Goal: Information Seeking & Learning: Learn about a topic

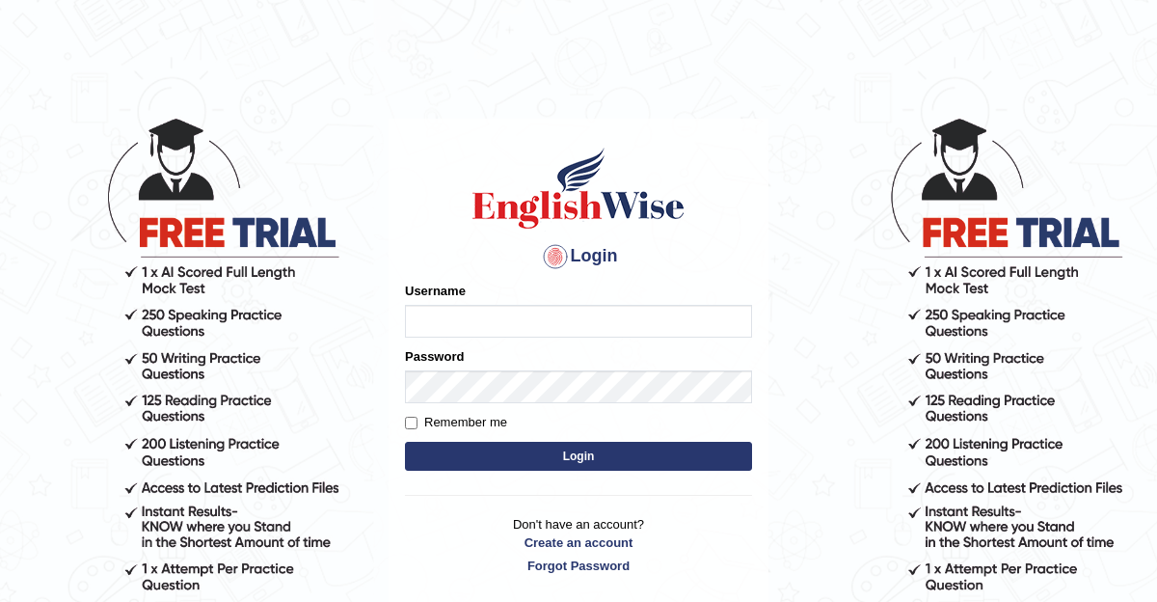
click at [440, 313] on input "Username" at bounding box center [578, 321] width 347 height 33
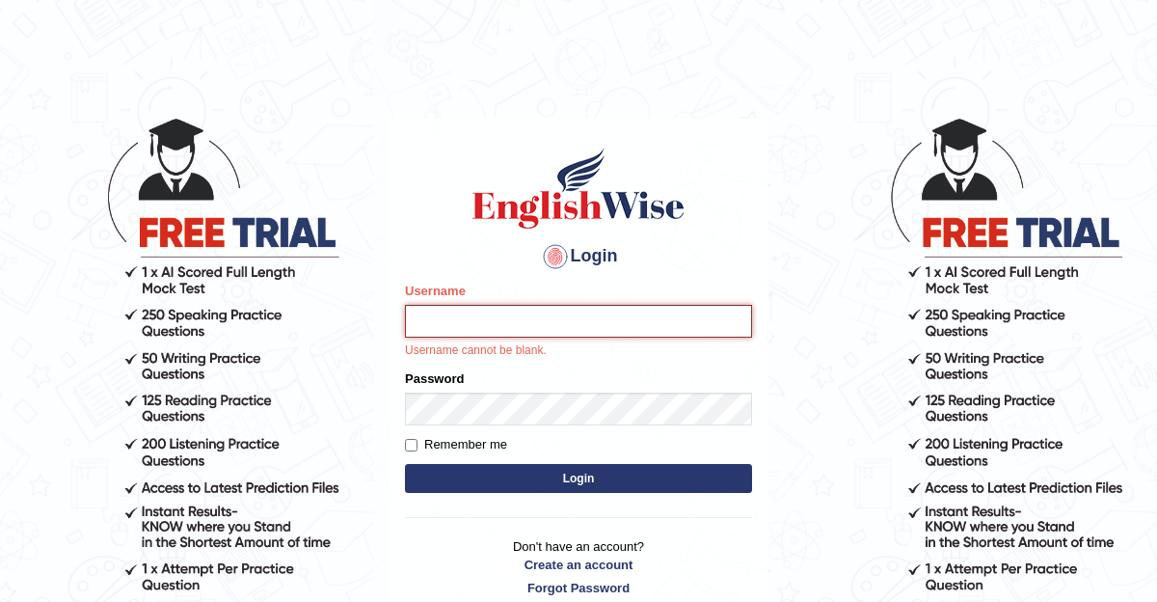
click at [550, 312] on input "Username" at bounding box center [578, 321] width 347 height 33
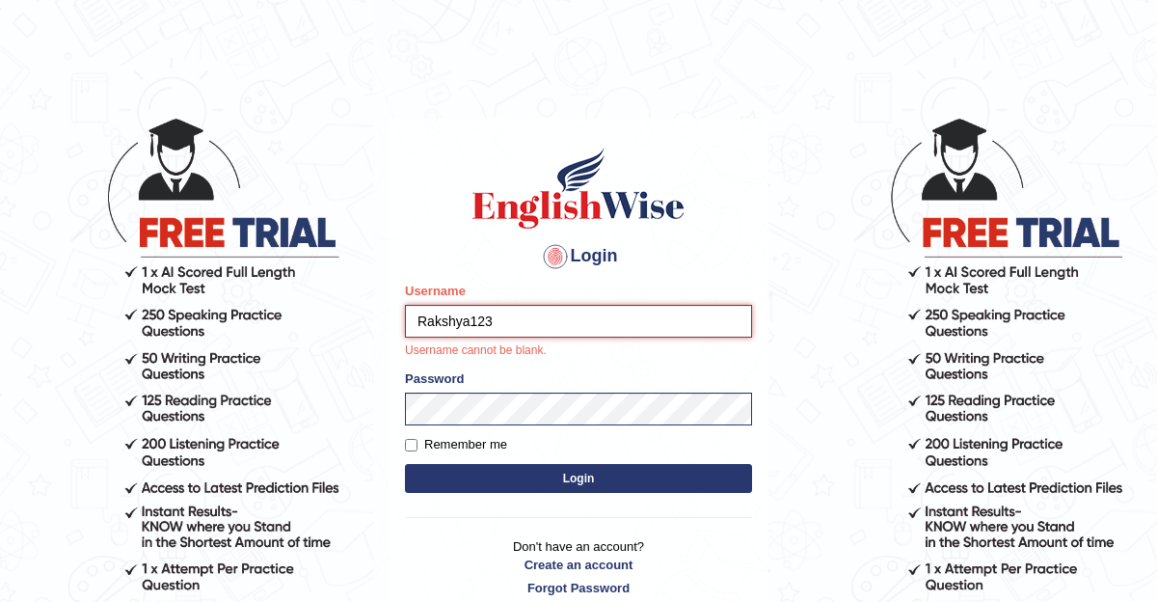
type input "Rakshya123"
click at [405, 464] on button "Login" at bounding box center [578, 478] width 347 height 29
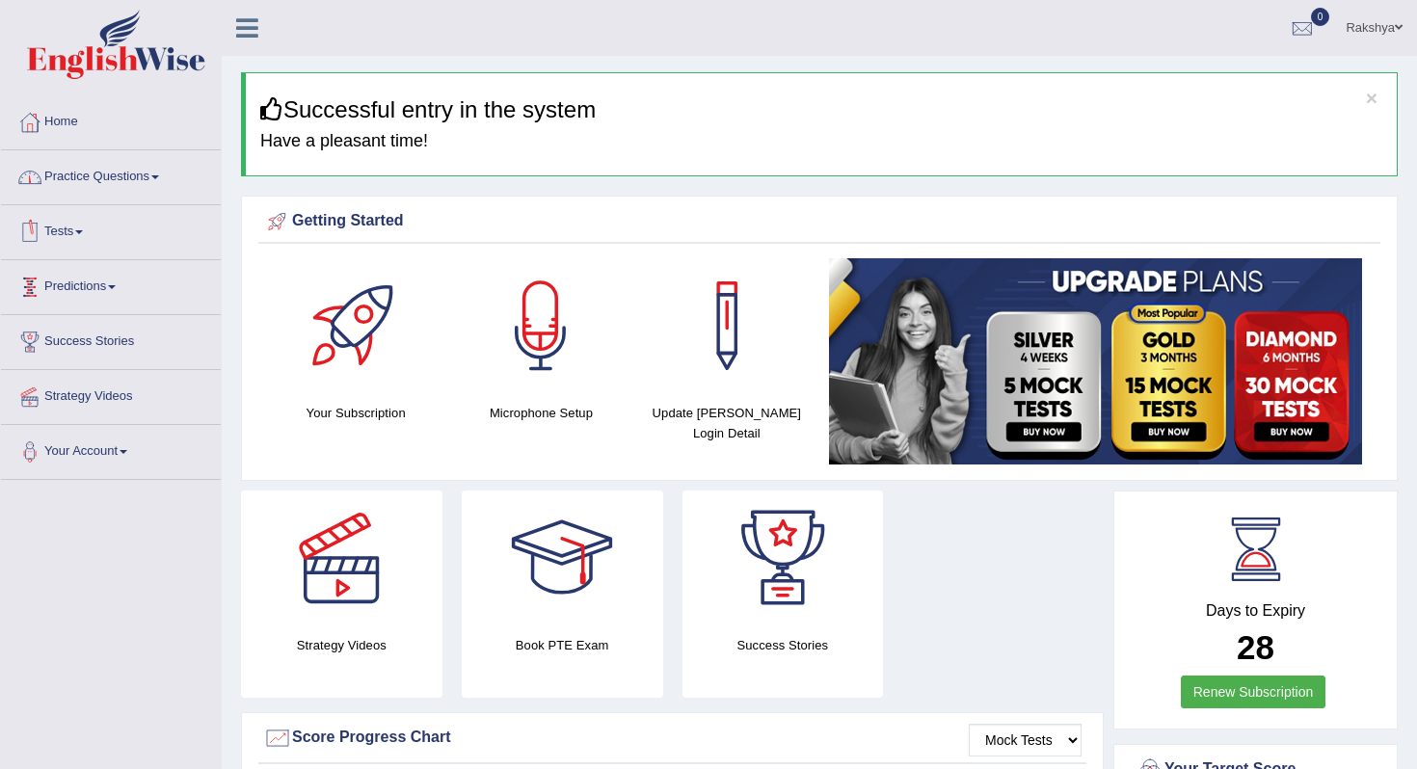
click at [131, 169] on link "Practice Questions" at bounding box center [111, 174] width 220 height 48
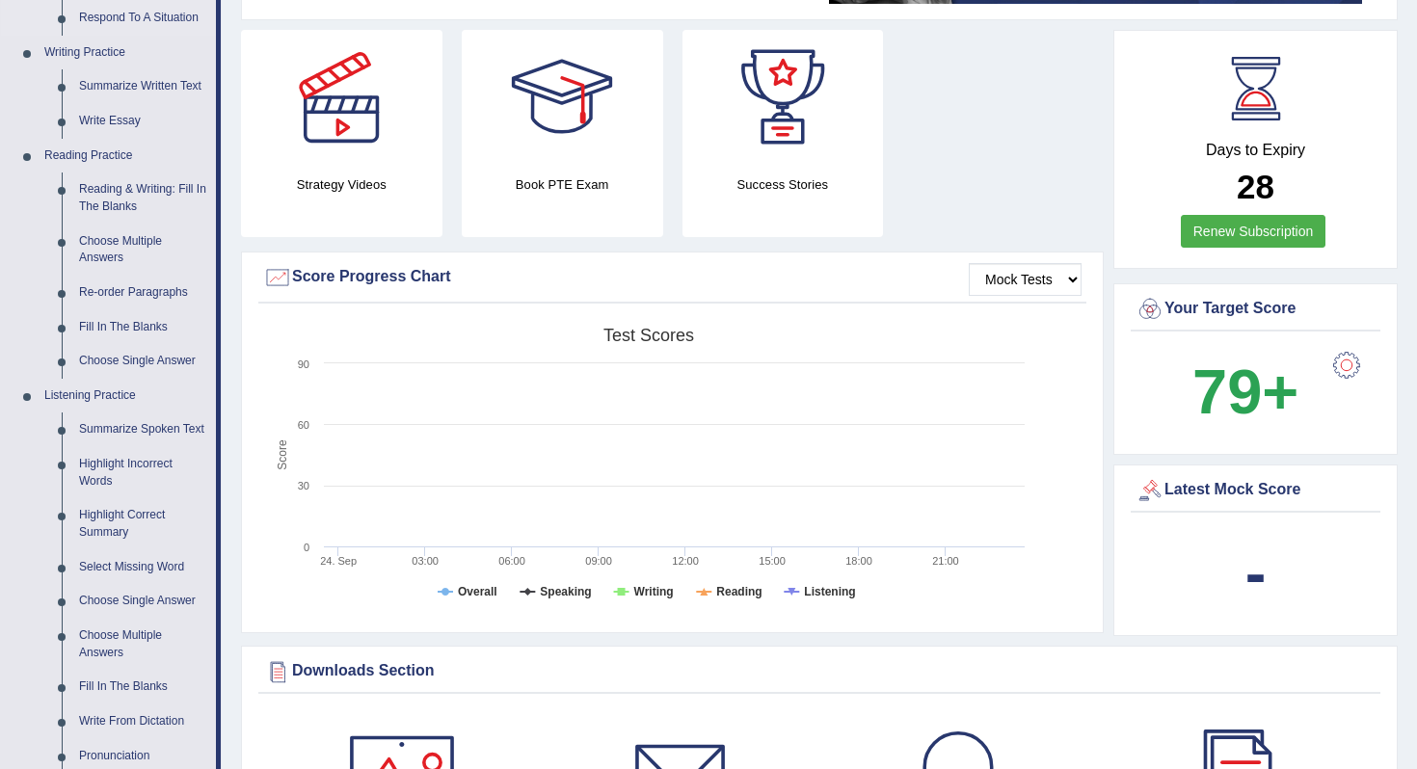
scroll to position [463, 0]
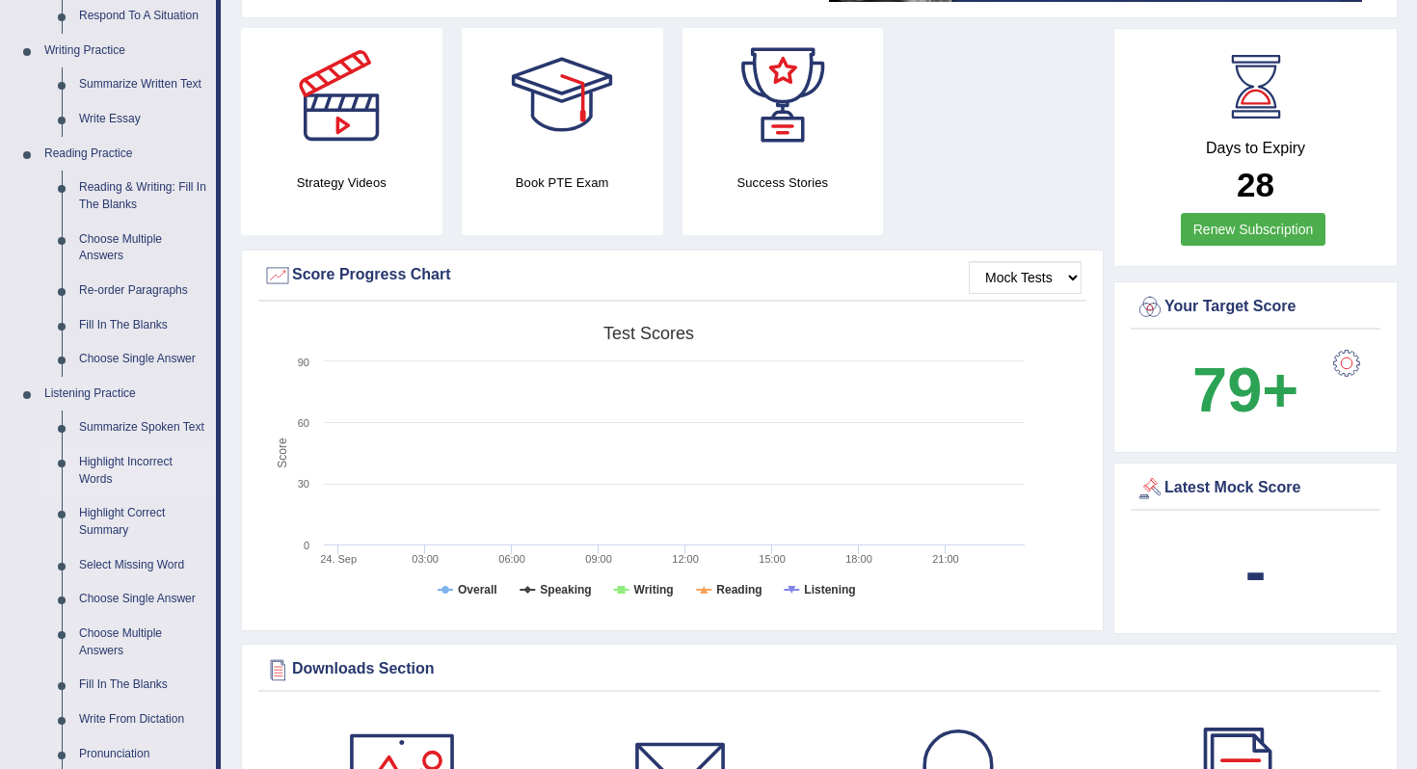
click at [121, 496] on link "Highlight Incorrect Words" at bounding box center [143, 470] width 146 height 51
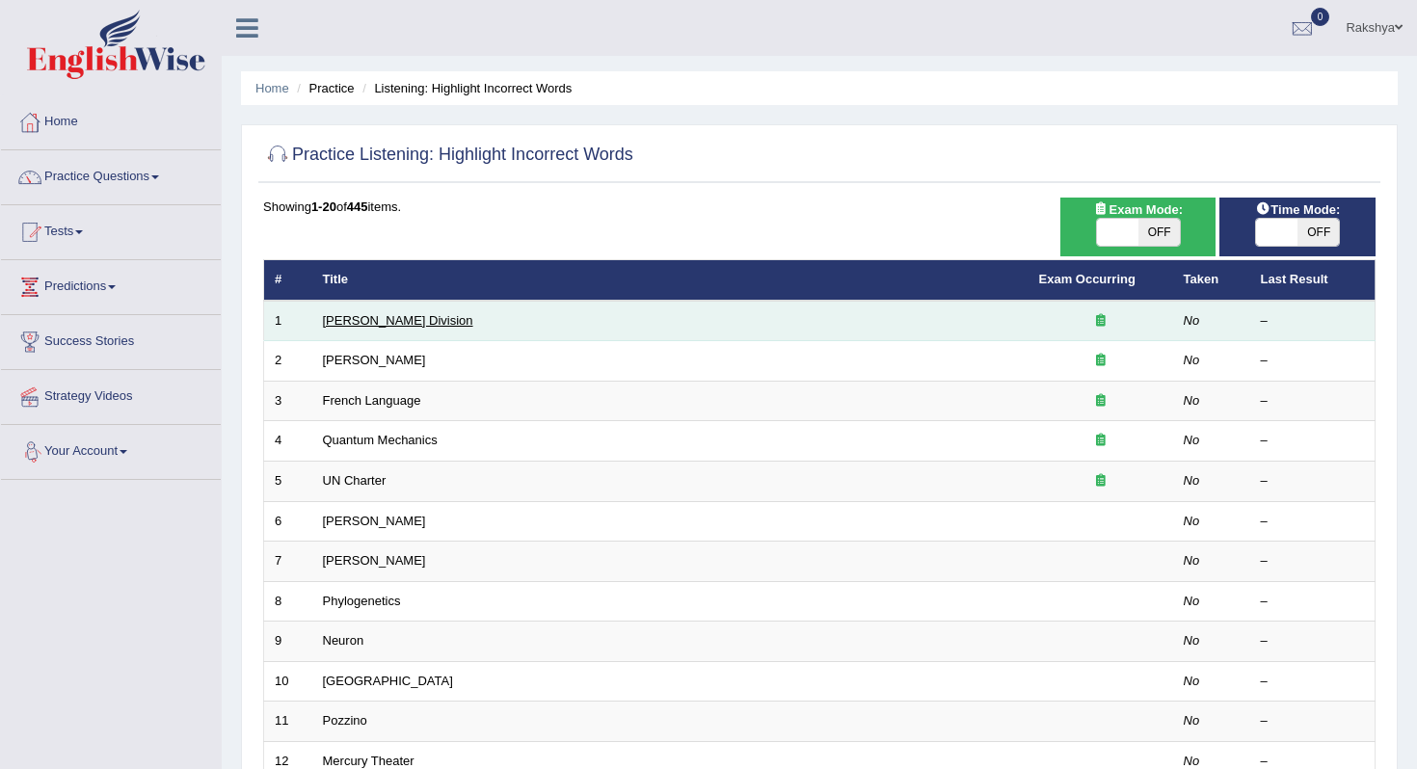
click at [378, 315] on link "Ward Division" at bounding box center [398, 320] width 150 height 14
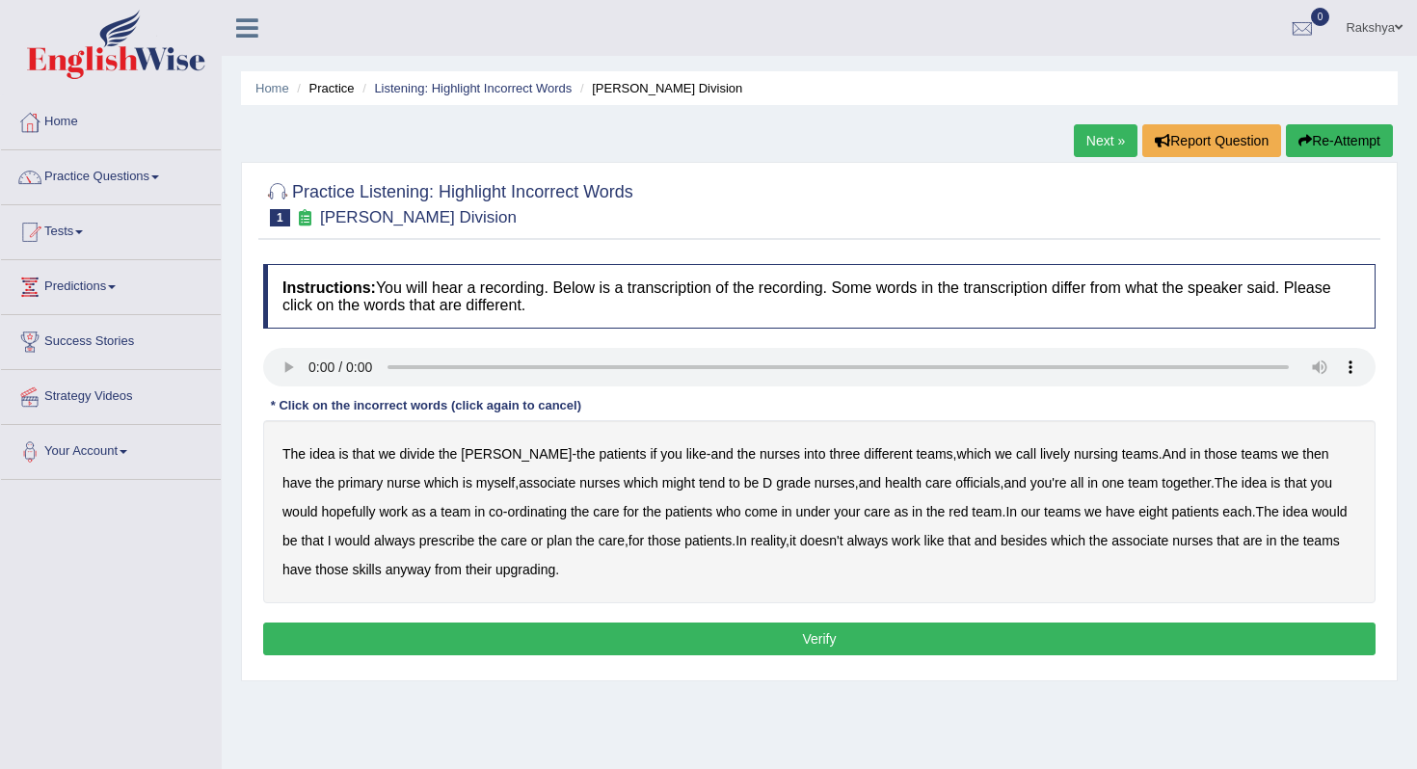
click at [1040, 453] on b "lively" at bounding box center [1055, 453] width 30 height 15
click at [662, 480] on b "might" at bounding box center [678, 482] width 33 height 15
click at [955, 488] on b "officials" at bounding box center [977, 482] width 44 height 15
click at [374, 539] on b "always" at bounding box center [394, 540] width 41 height 15
click at [1147, 542] on b "associate" at bounding box center [1139, 540] width 57 height 15
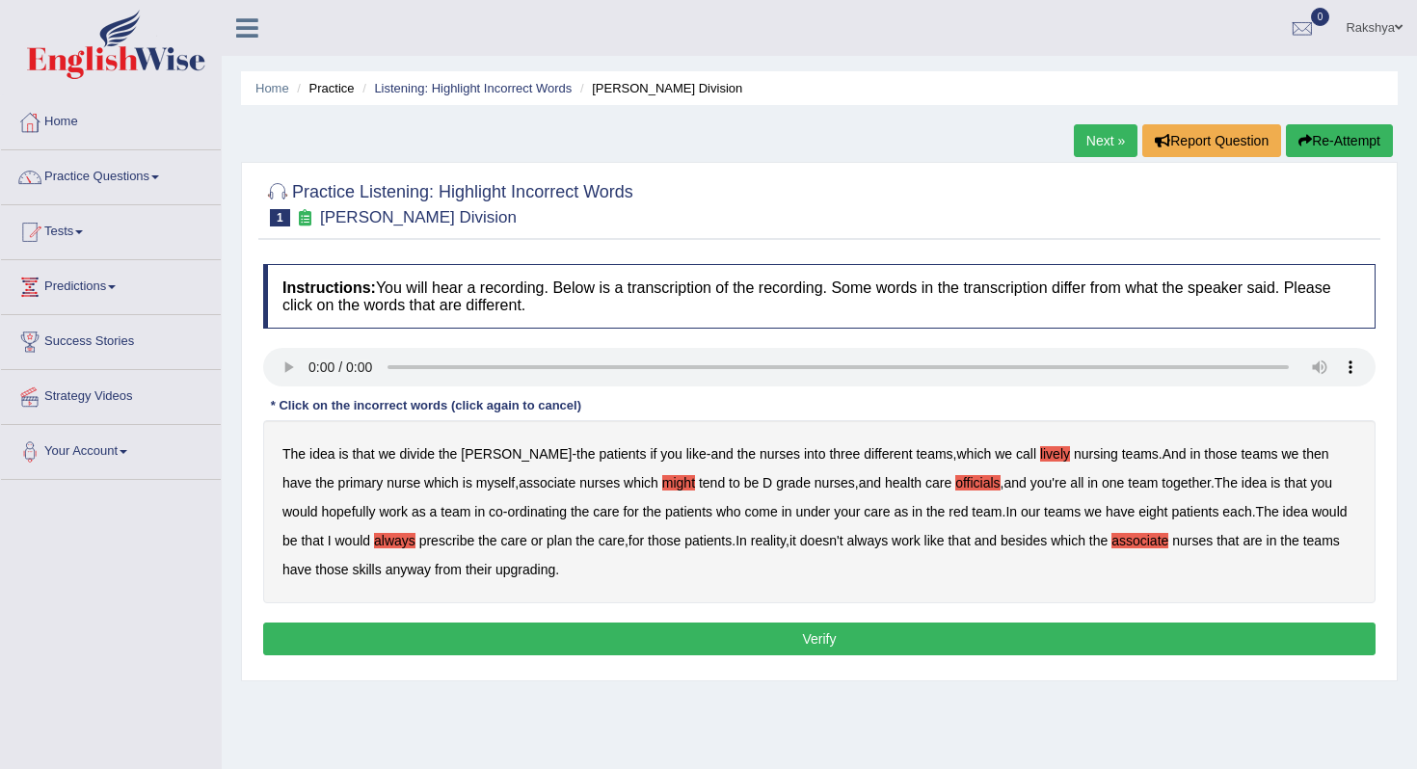
click at [1153, 543] on b "associate" at bounding box center [1139, 540] width 57 height 15
click at [532, 573] on b "upgrading" at bounding box center [525, 569] width 60 height 15
click at [709, 637] on button "Verify" at bounding box center [819, 639] width 1112 height 33
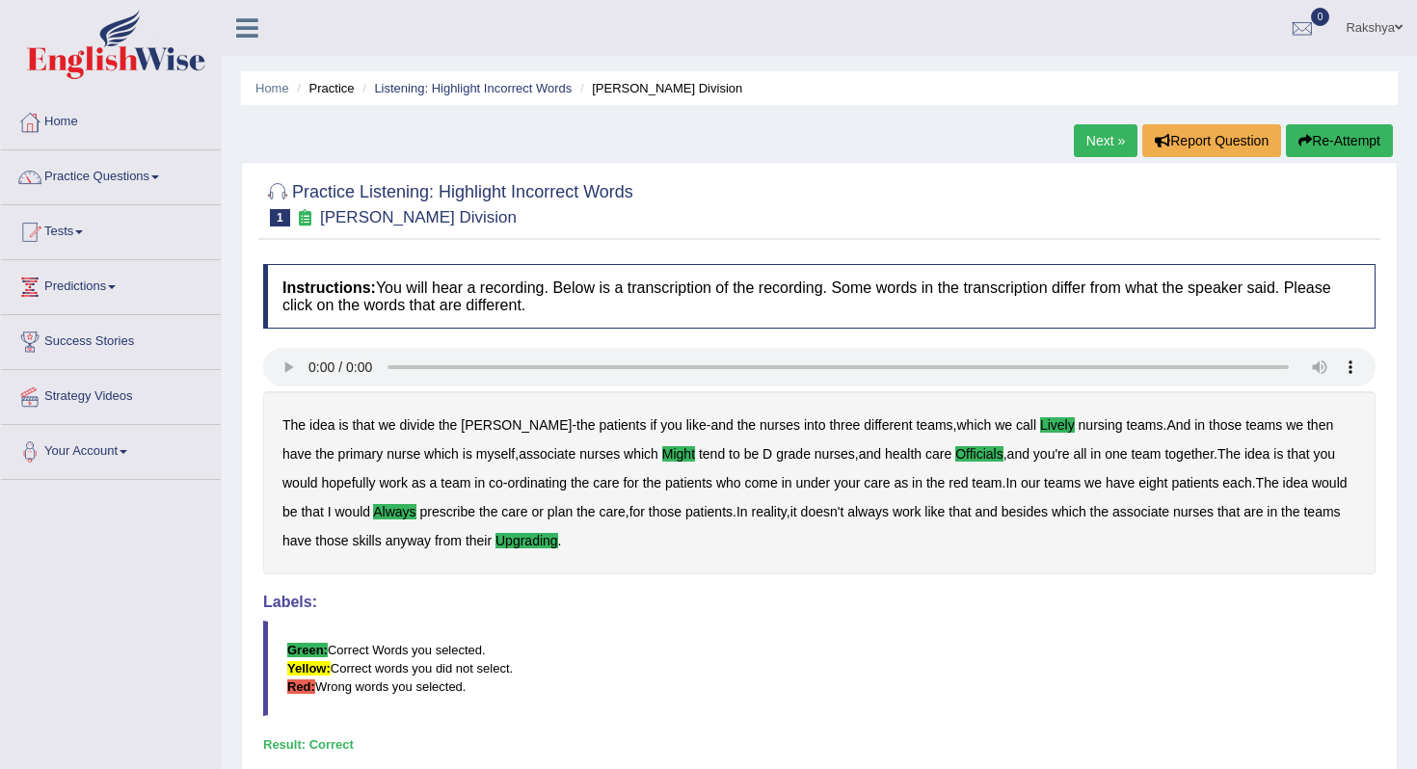
click at [709, 637] on blockquote "Green: Correct Words you selected. Yellow: Correct words you did not select. Re…" at bounding box center [819, 668] width 1112 height 95
click at [1102, 136] on link "Next »" at bounding box center [1106, 140] width 64 height 33
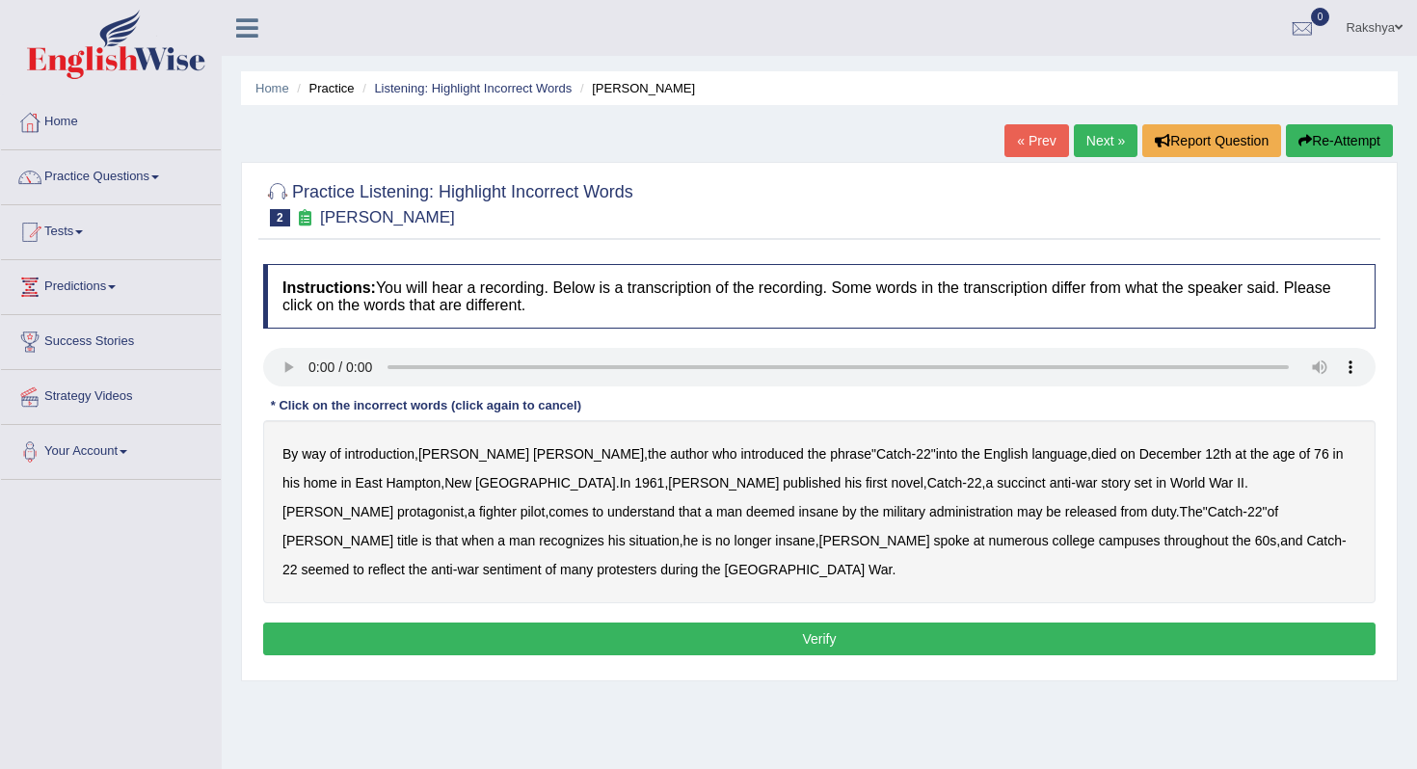
click at [997, 488] on b "succinct" at bounding box center [1021, 482] width 49 height 15
click at [929, 513] on b "administration" at bounding box center [971, 511] width 84 height 15
click at [680, 533] on b "situation" at bounding box center [654, 540] width 50 height 15
click at [405, 562] on b "reflect" at bounding box center [386, 569] width 37 height 15
click at [988, 623] on button "Verify" at bounding box center [819, 639] width 1112 height 33
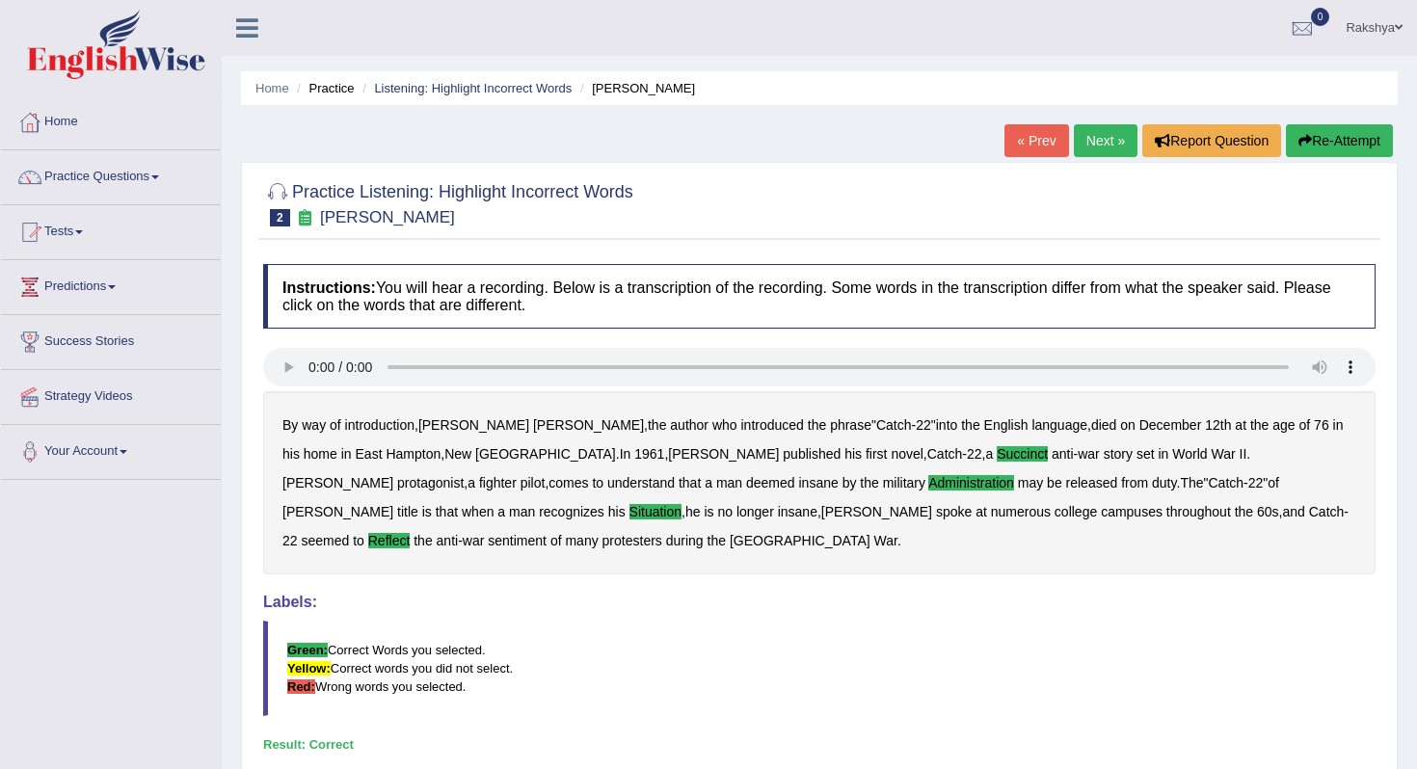
click at [988, 621] on blockquote "Green: Correct Words you selected. Yellow: Correct words you did not select. Re…" at bounding box center [819, 668] width 1112 height 95
click at [1098, 139] on link "Next »" at bounding box center [1106, 140] width 64 height 33
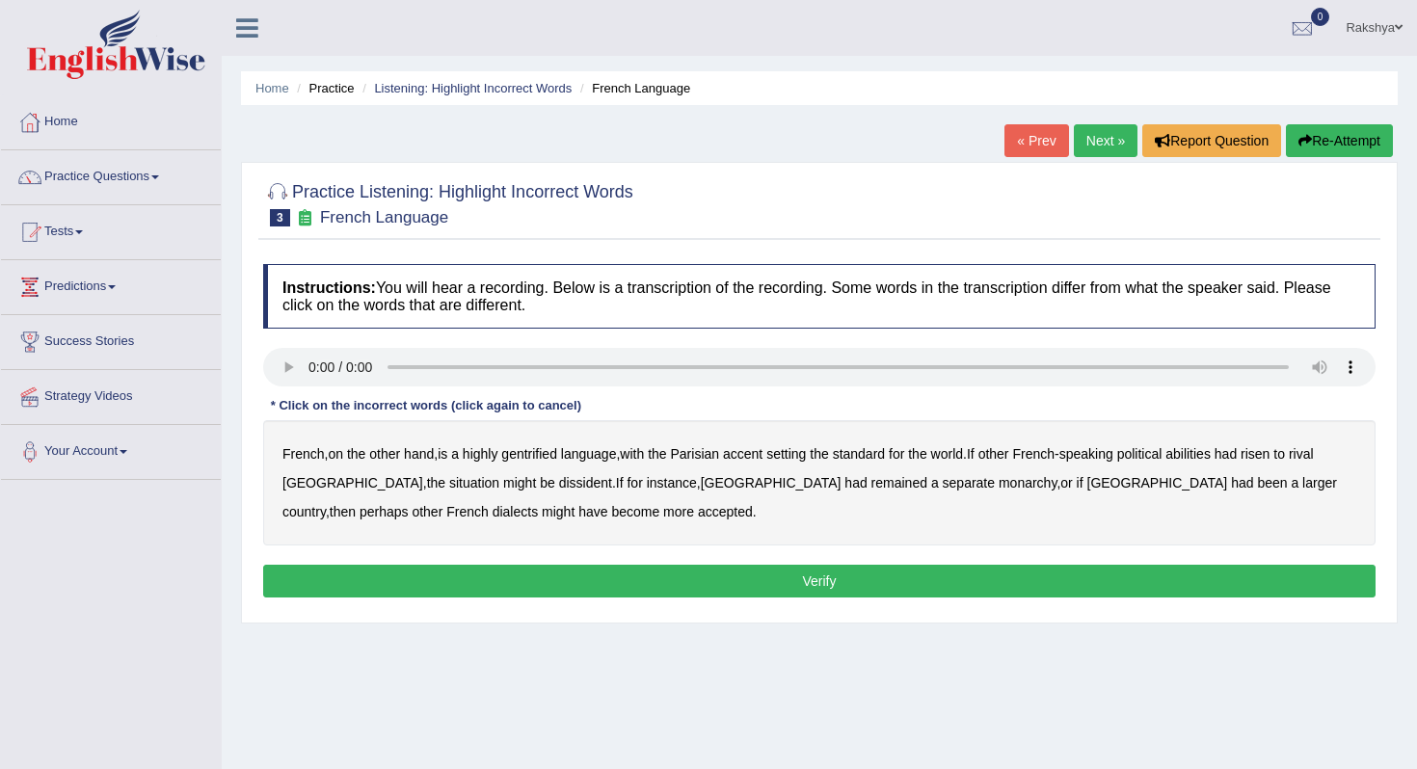
click at [545, 456] on b "gentrified" at bounding box center [529, 453] width 56 height 15
click at [1211, 451] on b "abilities" at bounding box center [1187, 453] width 45 height 15
click at [559, 488] on b "dissident" at bounding box center [585, 482] width 53 height 15
click at [999, 487] on b "monarchy" at bounding box center [1028, 482] width 58 height 15
click at [521, 577] on button "Verify" at bounding box center [819, 581] width 1112 height 33
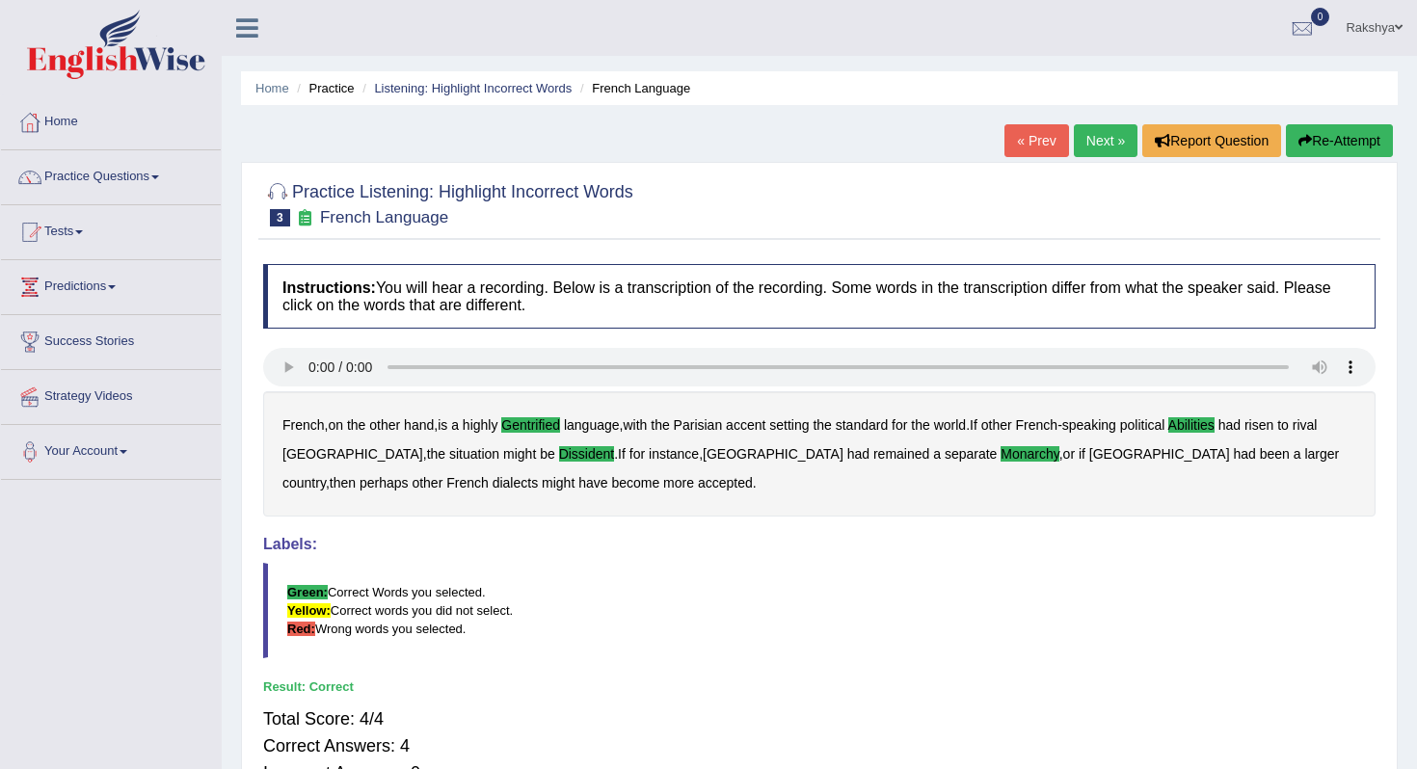
click at [669, 610] on blockquote "Green: Correct Words you selected. Yellow: Correct words you did not select. Re…" at bounding box center [819, 610] width 1112 height 95
click at [1091, 133] on link "Next »" at bounding box center [1106, 140] width 64 height 33
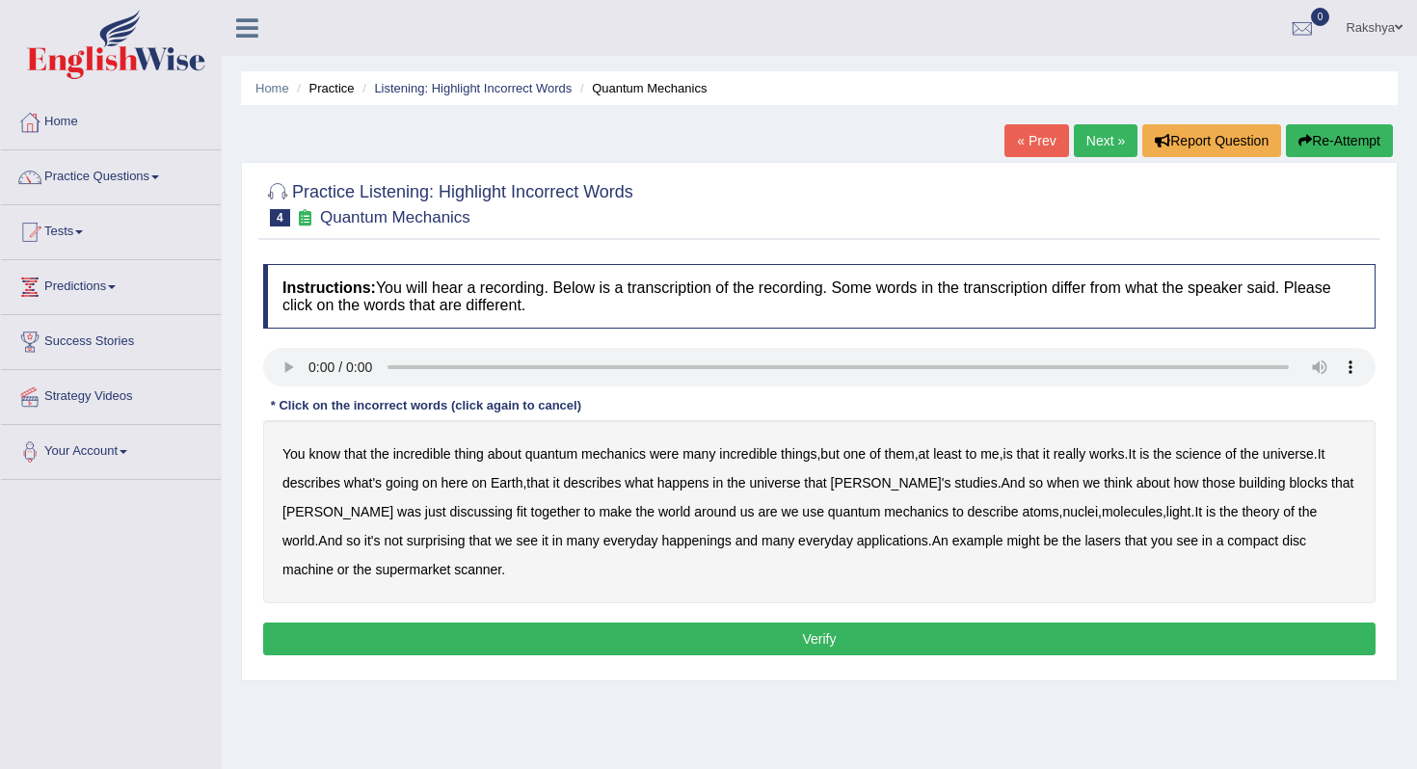
click at [1221, 453] on b "science" at bounding box center [1198, 453] width 45 height 15
click at [450, 512] on b "discussing" at bounding box center [481, 511] width 63 height 15
click at [661, 544] on b "happenings" at bounding box center [695, 540] width 69 height 15
click at [334, 562] on b "machine" at bounding box center [307, 569] width 51 height 15
click at [1089, 632] on button "Verify" at bounding box center [819, 639] width 1112 height 33
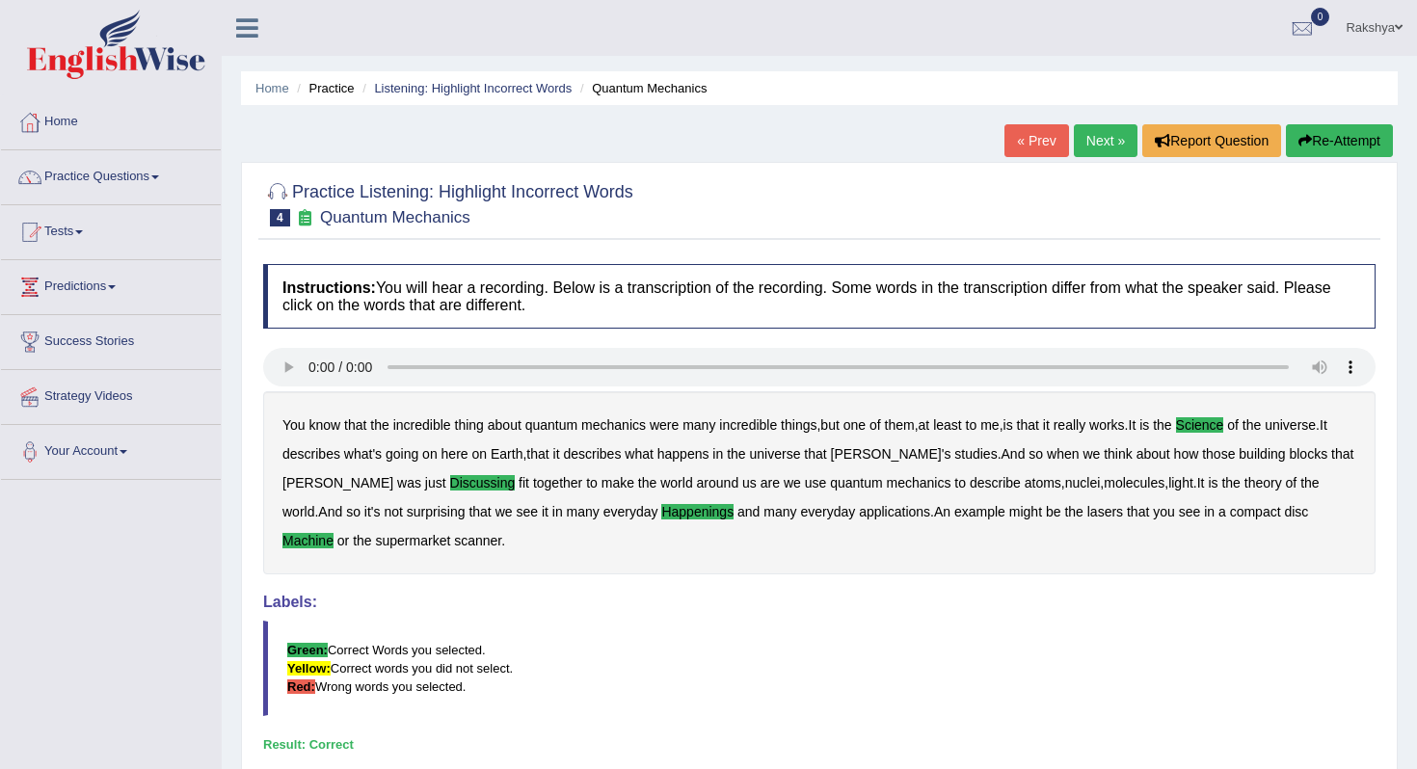
click at [1016, 645] on blockquote "Green: Correct Words you selected. Yellow: Correct words you did not select. Re…" at bounding box center [819, 668] width 1112 height 95
click at [1100, 144] on link "Next »" at bounding box center [1106, 140] width 64 height 33
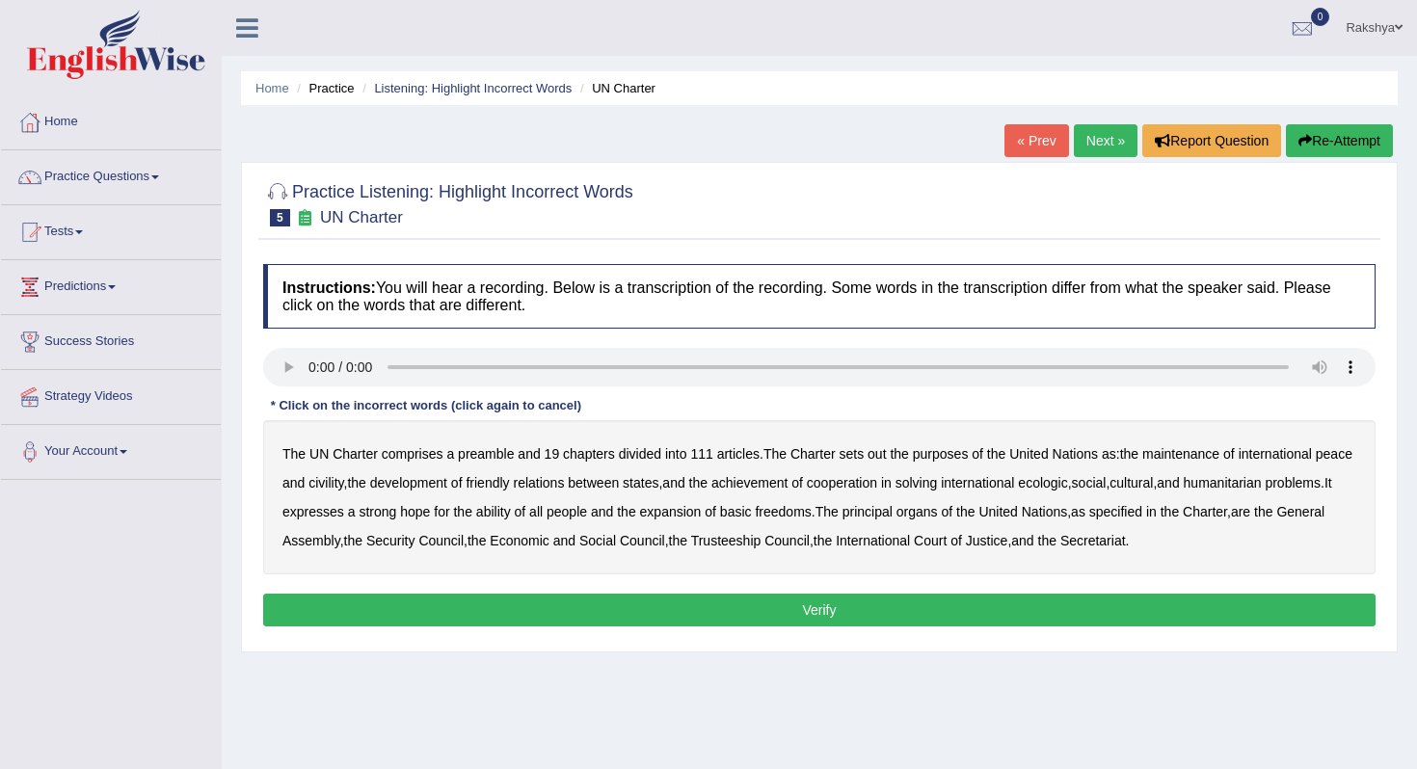
click at [885, 459] on b "out" at bounding box center [877, 453] width 18 height 15
click at [343, 482] on b "civility" at bounding box center [325, 482] width 35 height 15
click at [1067, 482] on b "ecologic" at bounding box center [1042, 482] width 49 height 15
click at [511, 514] on b "ability" at bounding box center [493, 511] width 35 height 15
click at [858, 613] on button "Verify" at bounding box center [819, 610] width 1112 height 33
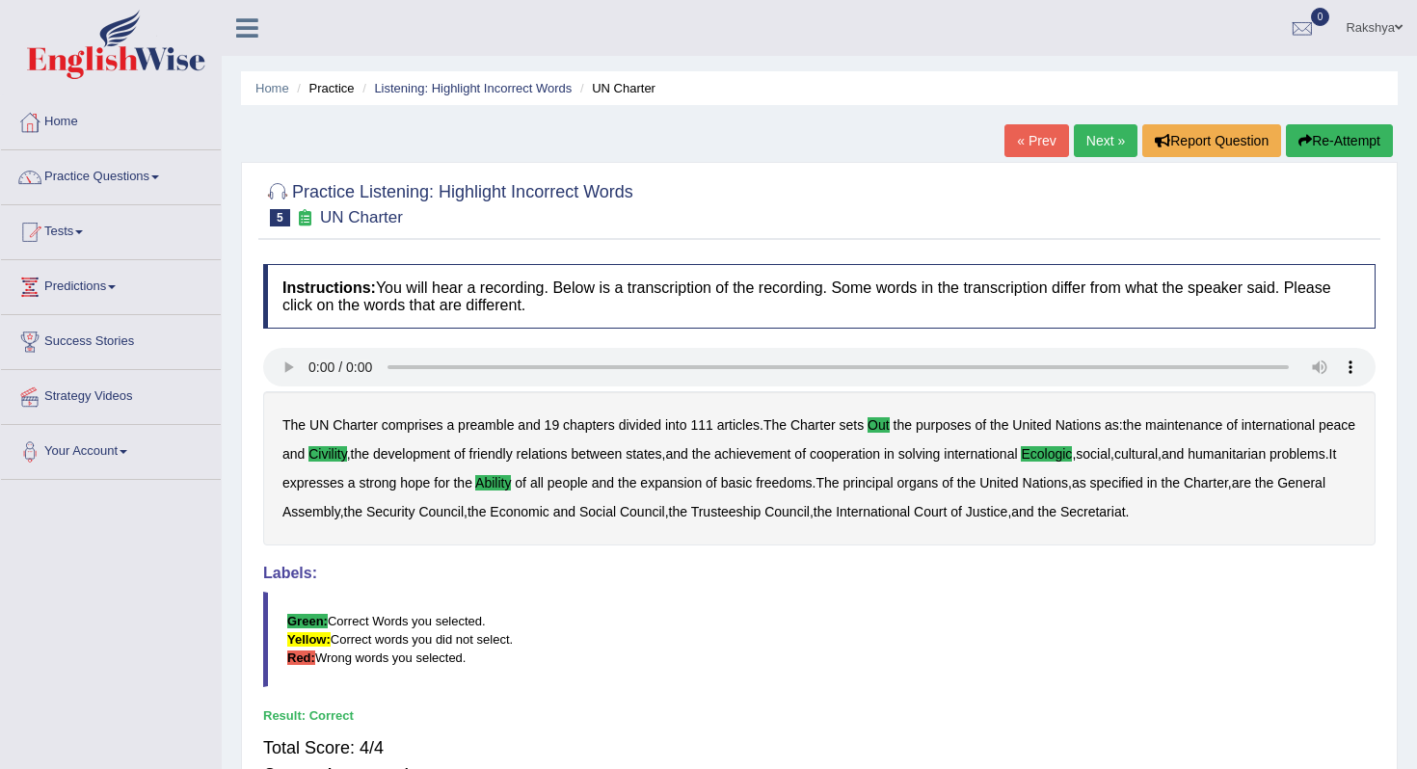
click at [858, 613] on blockquote "Green: Correct Words you selected. Yellow: Correct words you did not select. Re…" at bounding box center [819, 639] width 1112 height 95
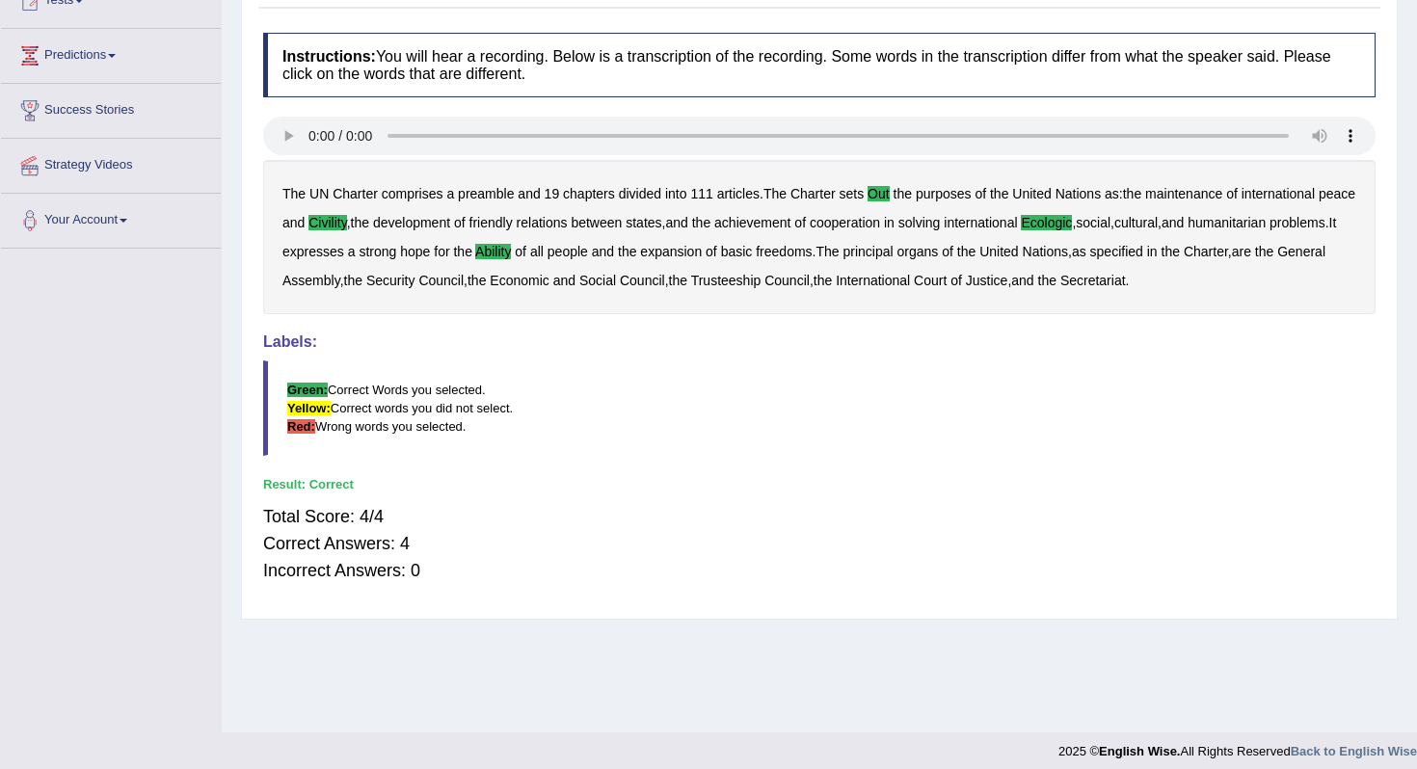
scroll to position [243, 0]
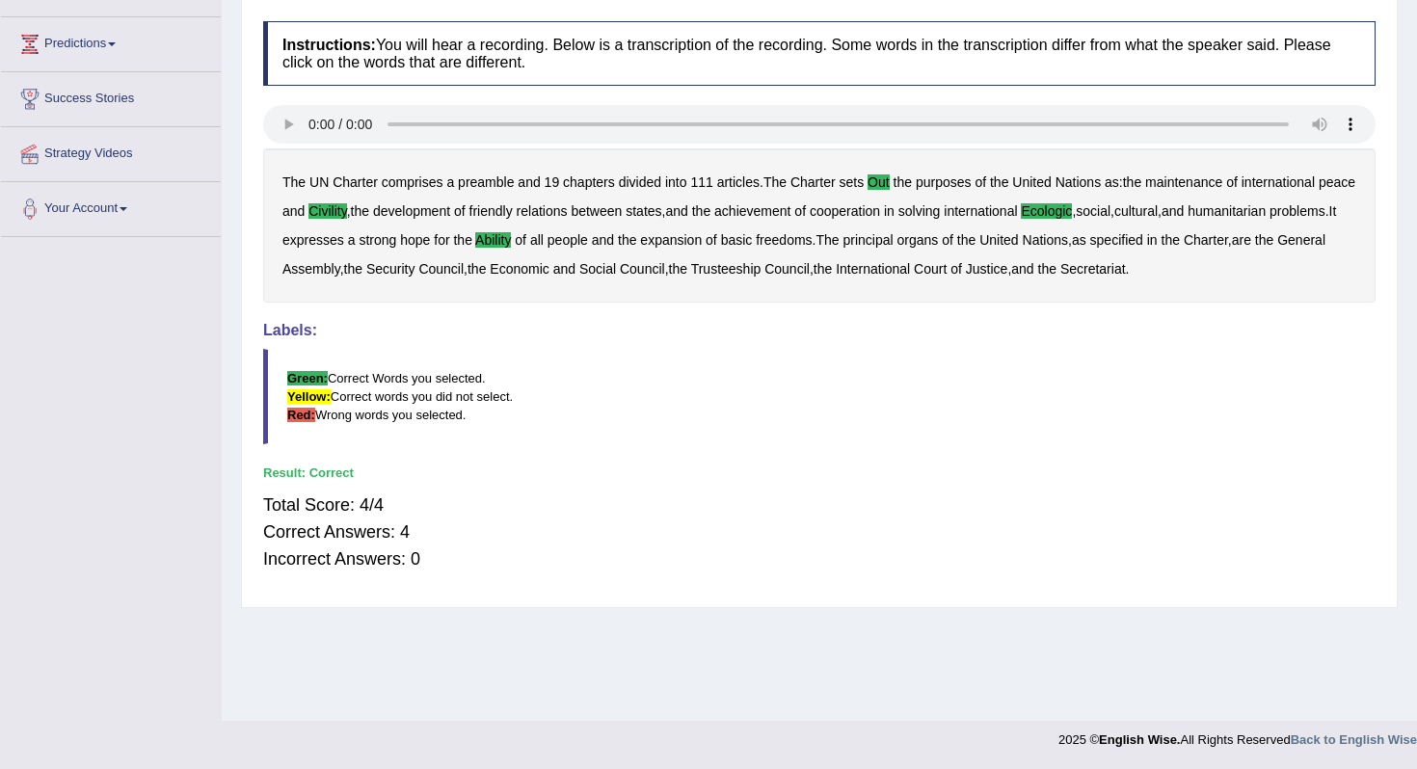
click at [960, 412] on blockquote "Green: Correct Words you selected. Yellow: Correct words you did not select. Re…" at bounding box center [819, 396] width 1112 height 95
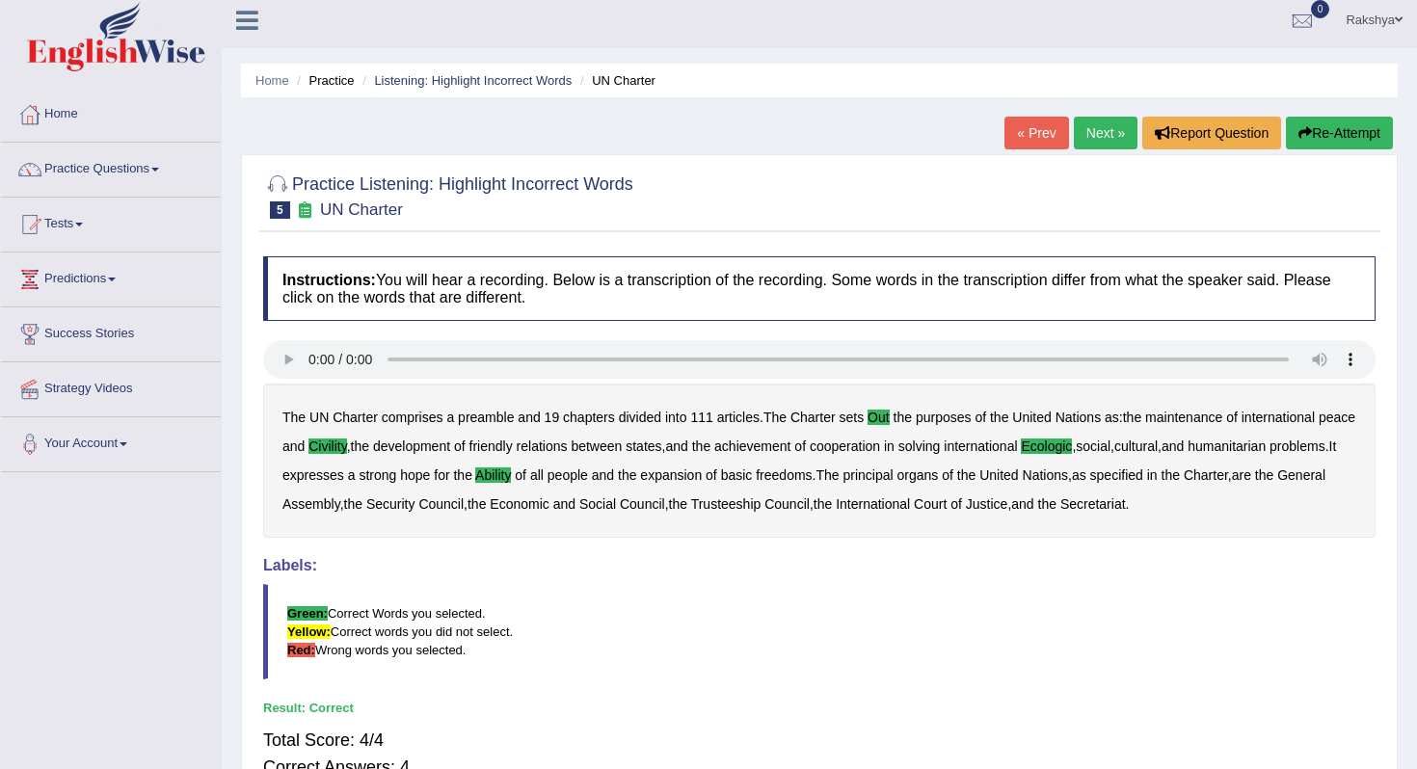
scroll to position [0, 0]
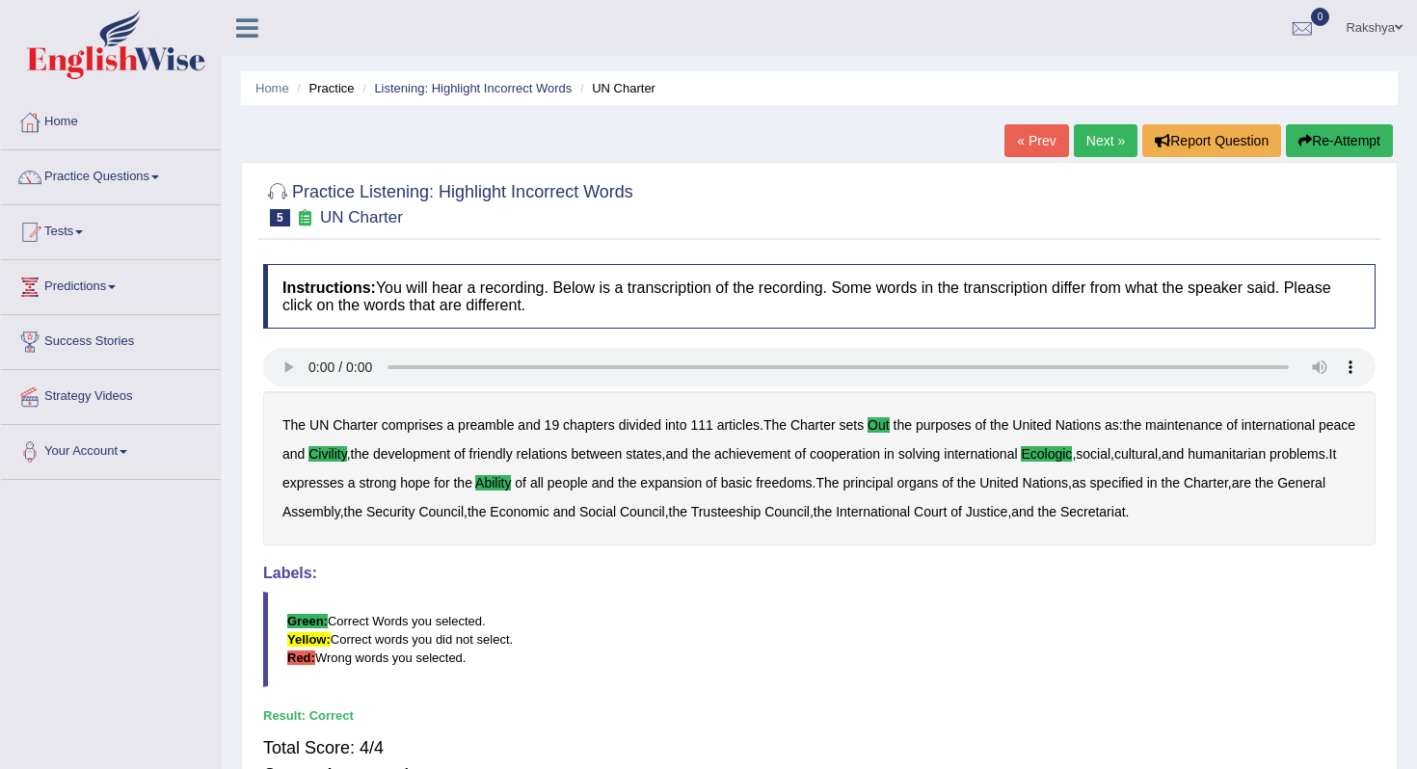
click at [1090, 148] on link "Next »" at bounding box center [1106, 140] width 64 height 33
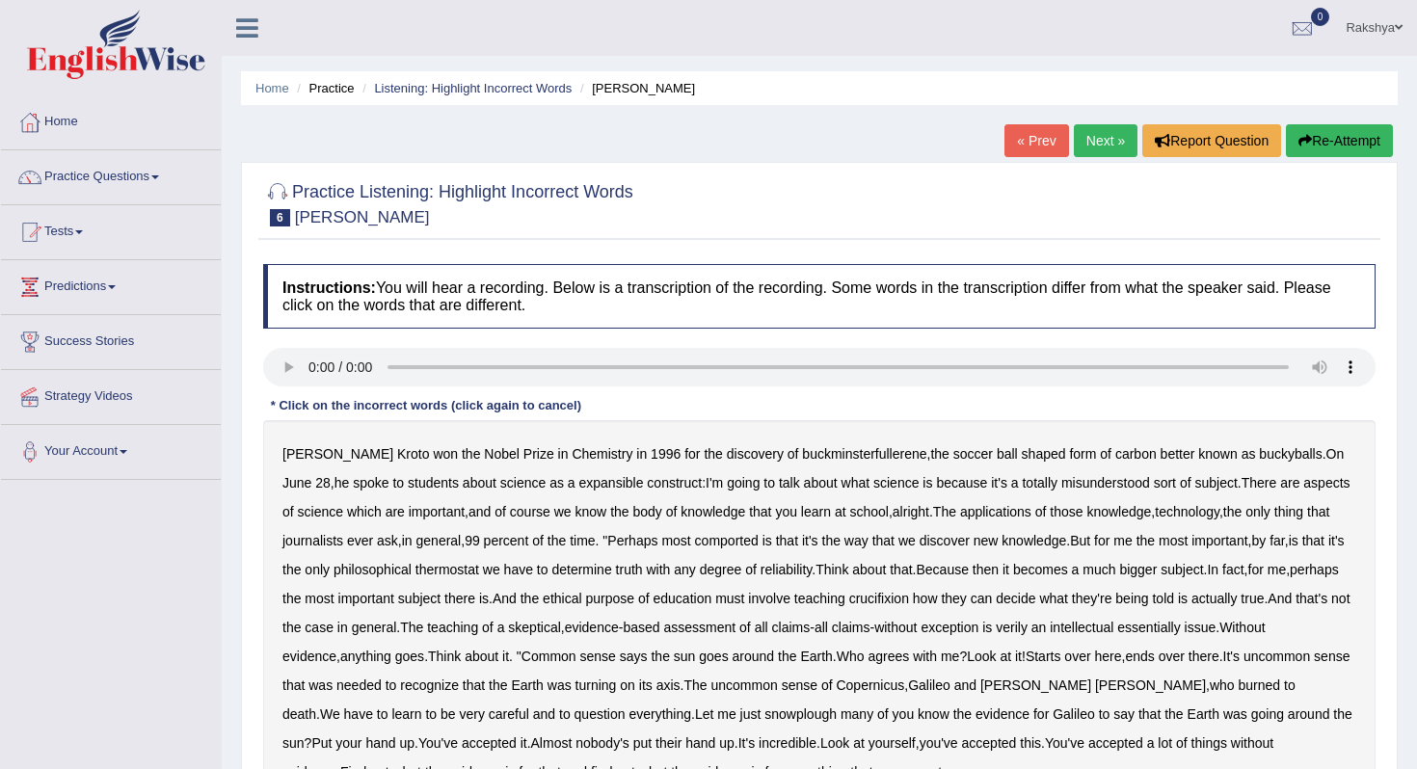
click at [764, 399] on div "Instructions: You will hear a recording. Below is a transcription of the record…" at bounding box center [819, 563] width 1122 height 619
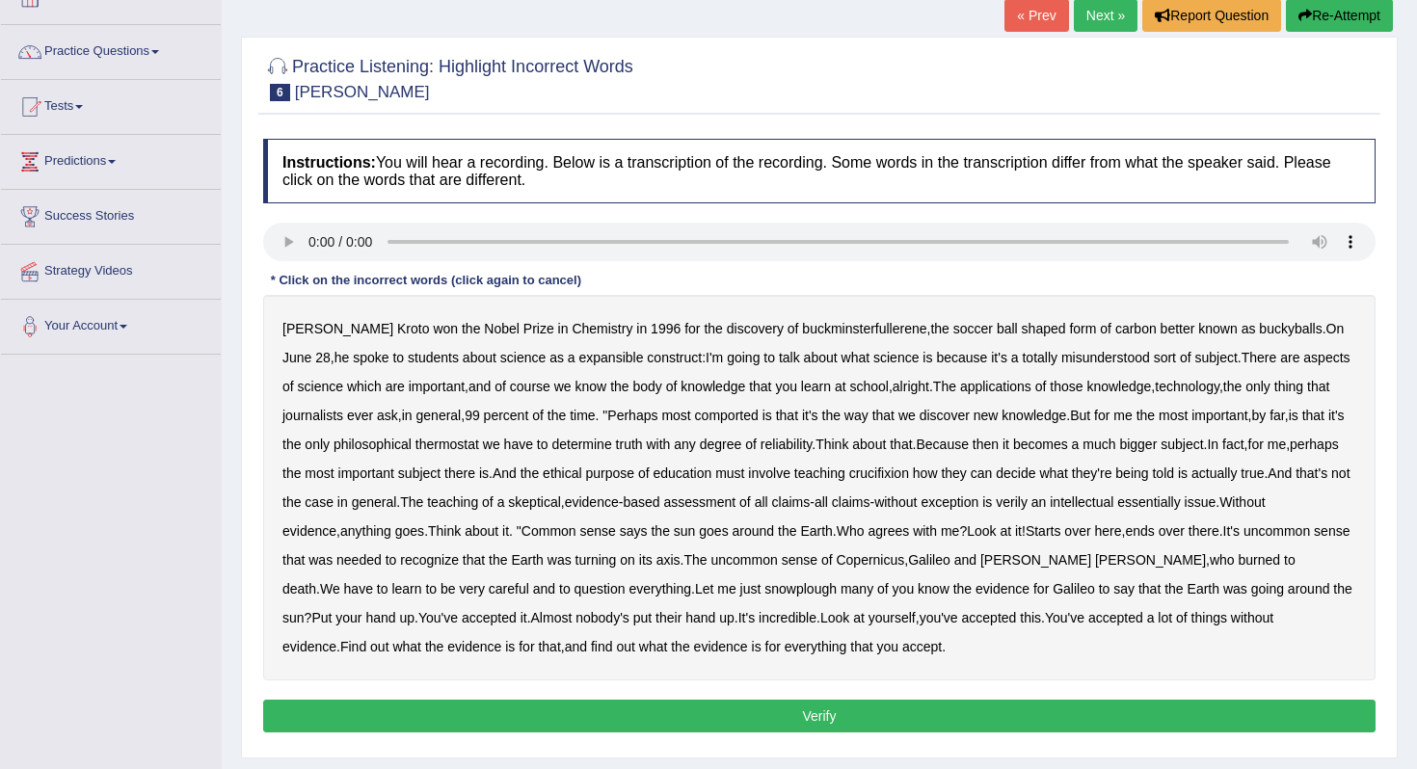
scroll to position [154, 0]
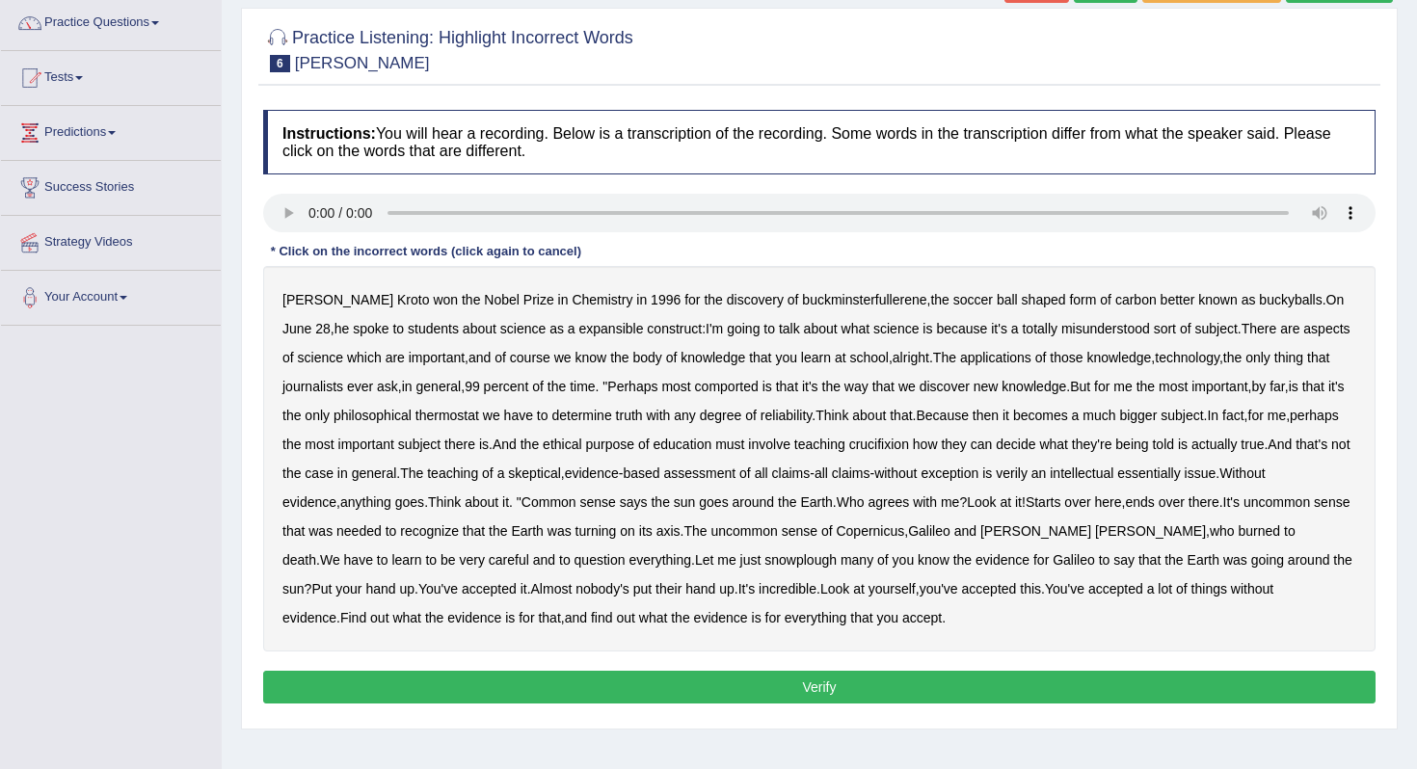
click at [579, 335] on b "expansible" at bounding box center [611, 328] width 65 height 15
click at [759, 386] on b "comported" at bounding box center [727, 386] width 64 height 15
click at [479, 415] on b "thermostat" at bounding box center [447, 415] width 64 height 15
click at [909, 445] on b "crucifixion" at bounding box center [879, 444] width 60 height 15
click at [1028, 476] on b "verily" at bounding box center [1012, 473] width 32 height 15
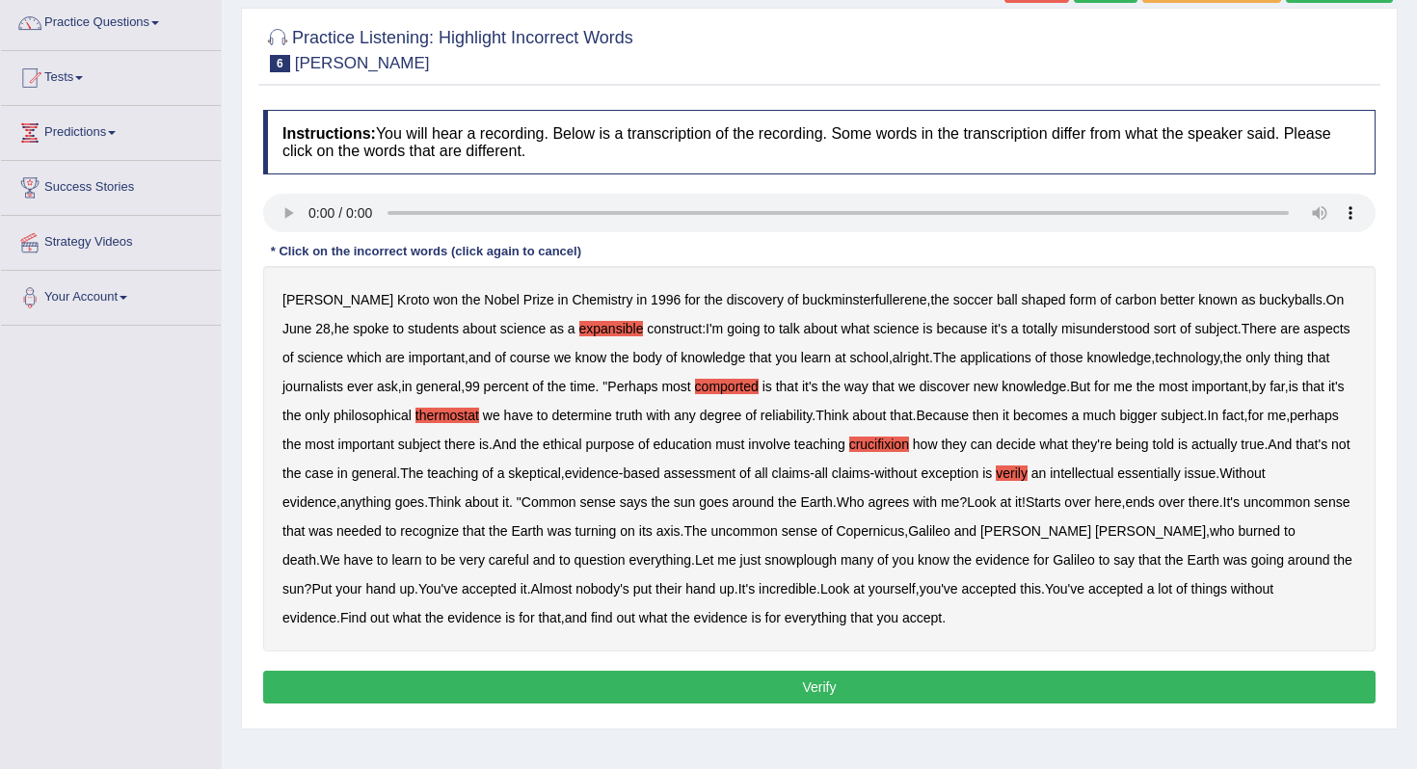
click at [790, 560] on b "snowplough" at bounding box center [800, 559] width 72 height 15
click at [835, 682] on button "Verify" at bounding box center [819, 687] width 1112 height 33
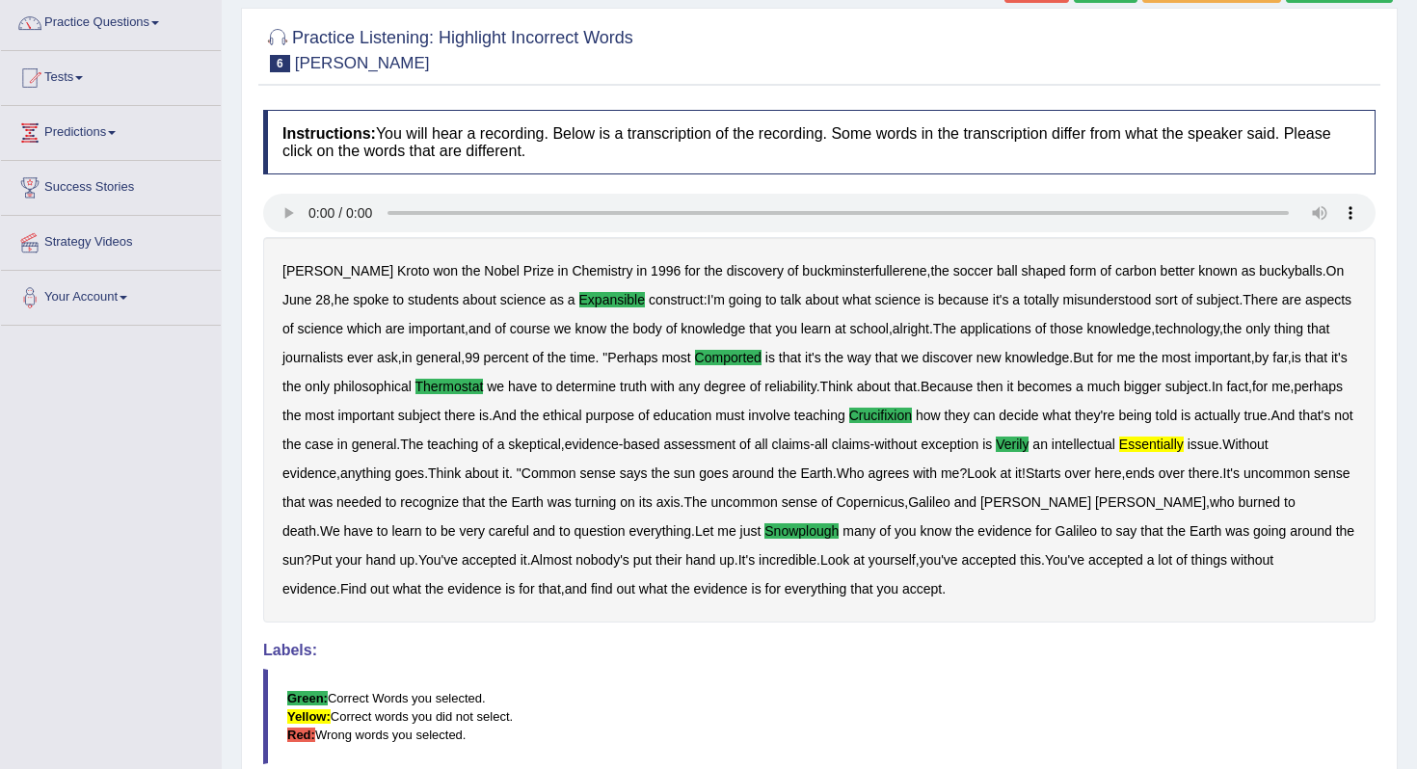
click at [835, 682] on blockquote "Green: Correct Words you selected. Yellow: Correct words you did not select. Re…" at bounding box center [819, 716] width 1112 height 95
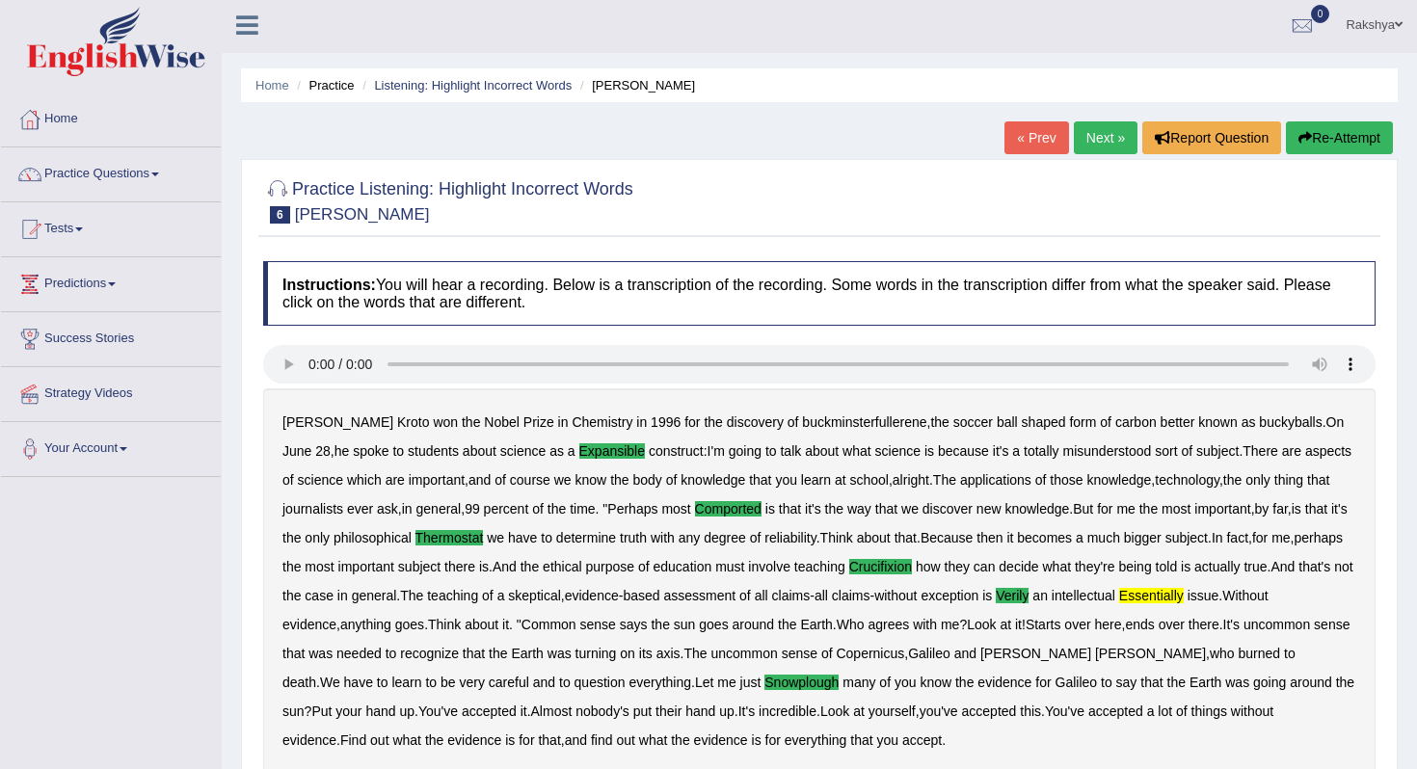
scroll to position [0, 0]
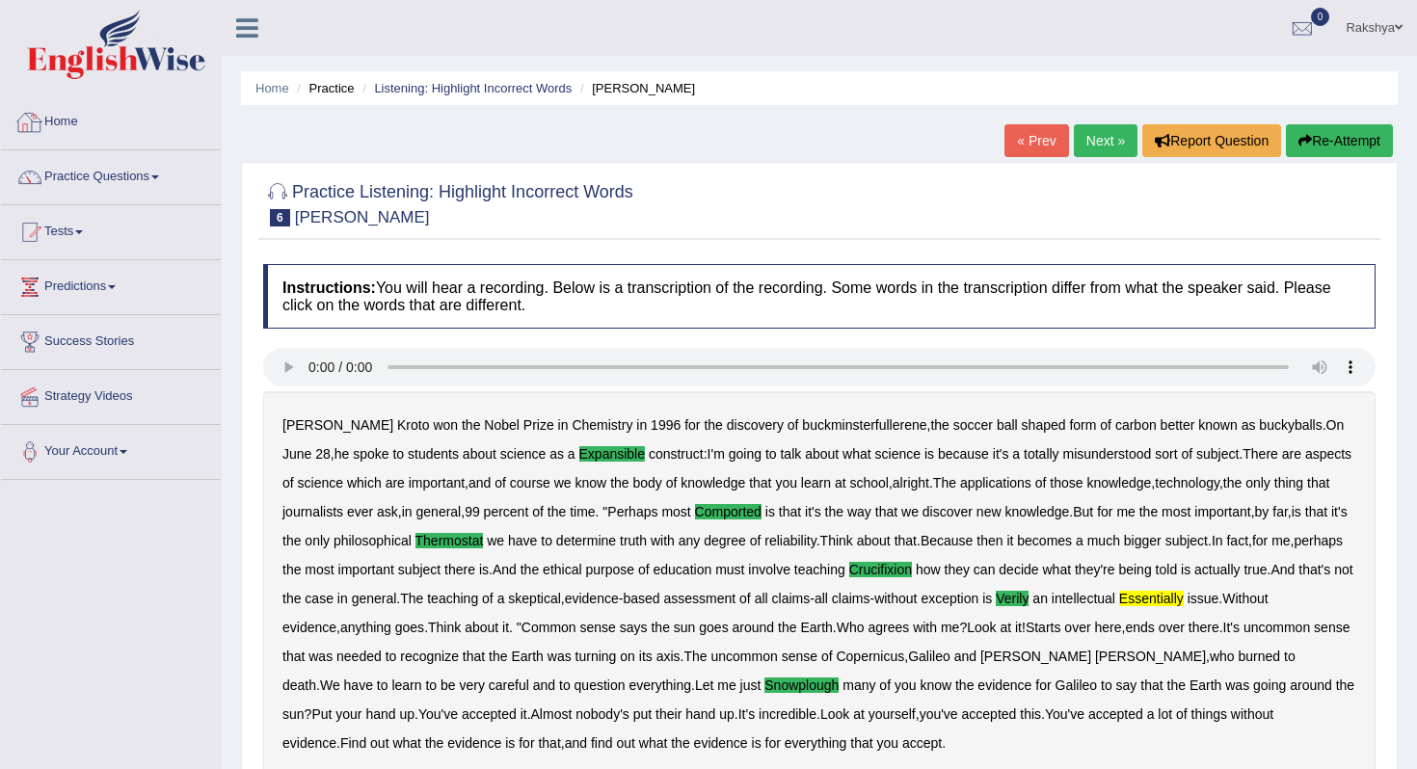
click at [67, 114] on link "Home" at bounding box center [111, 119] width 220 height 48
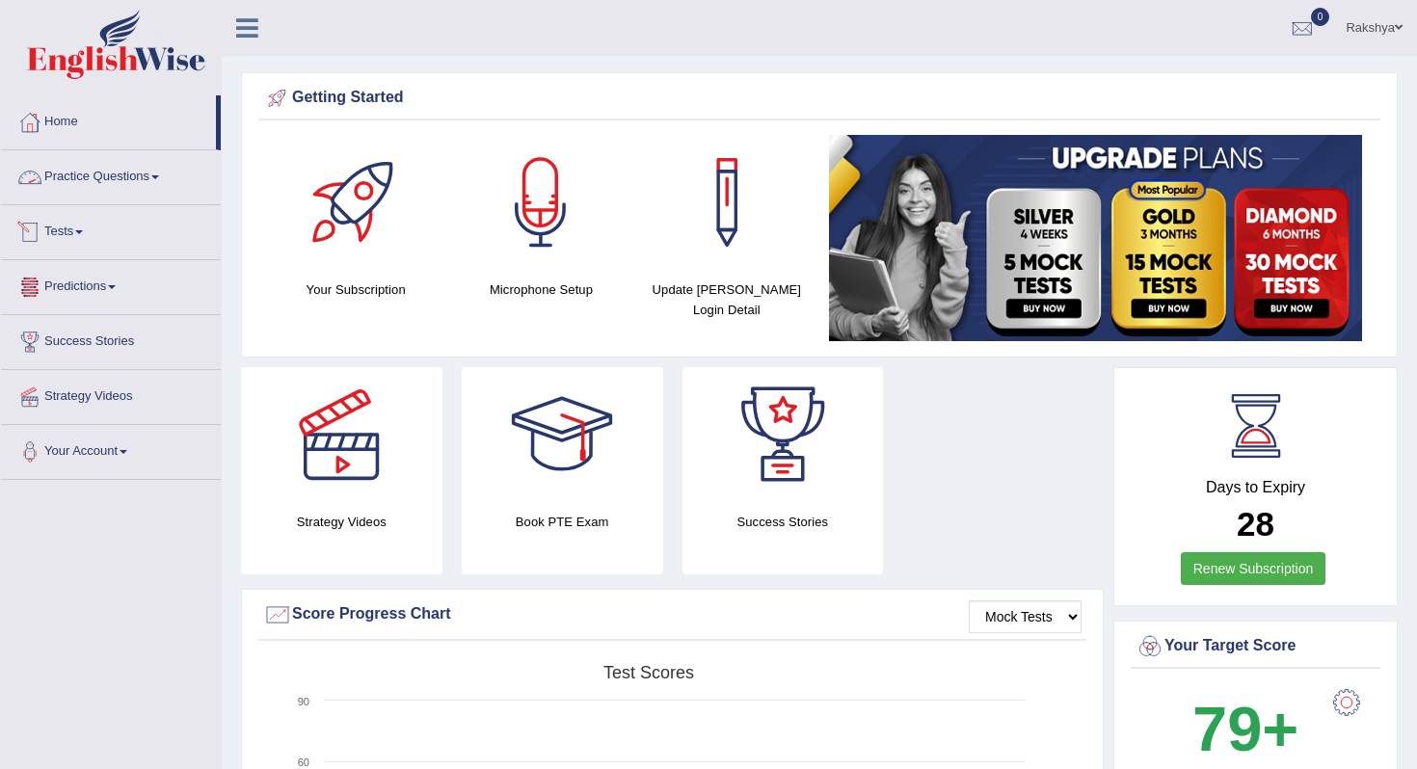
click at [107, 235] on link "Tests" at bounding box center [111, 229] width 220 height 48
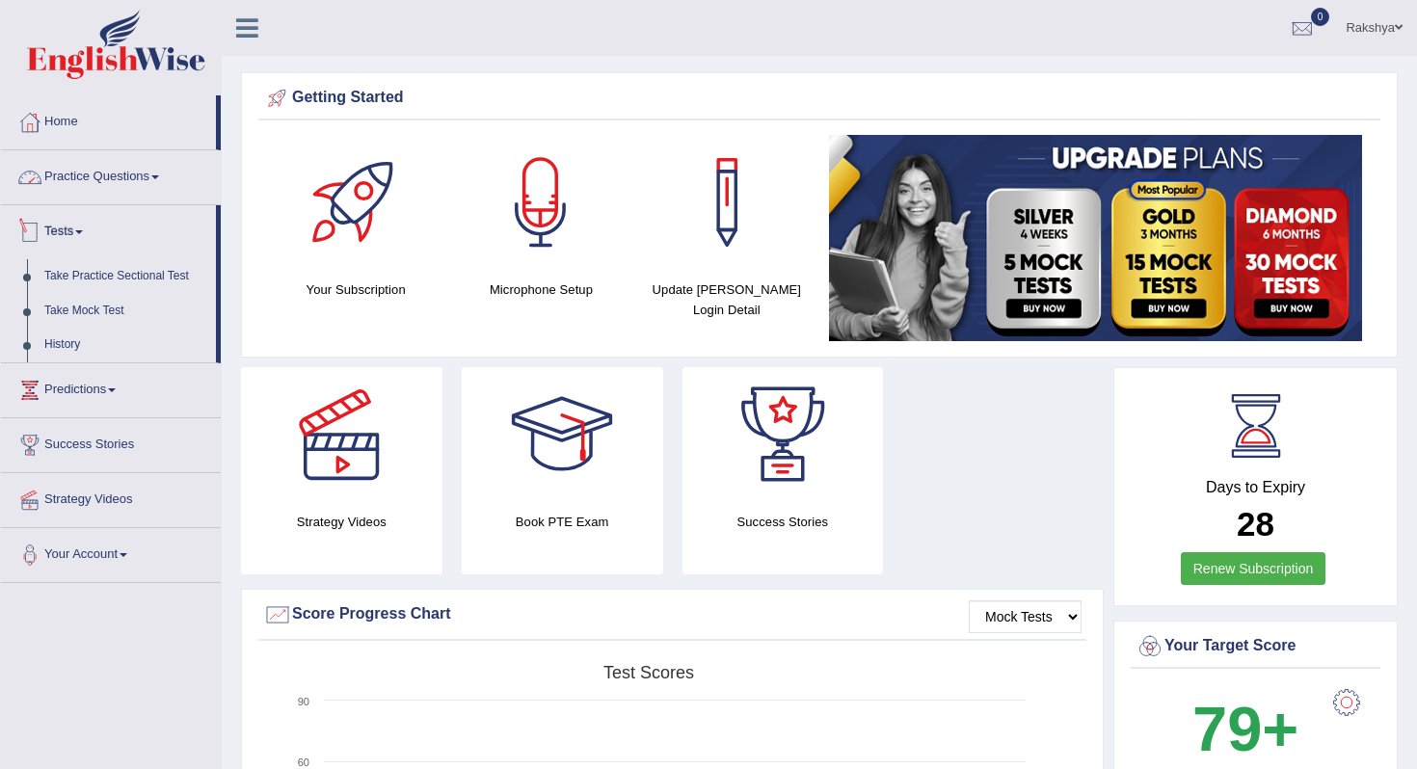
click at [133, 176] on link "Practice Questions" at bounding box center [111, 174] width 220 height 48
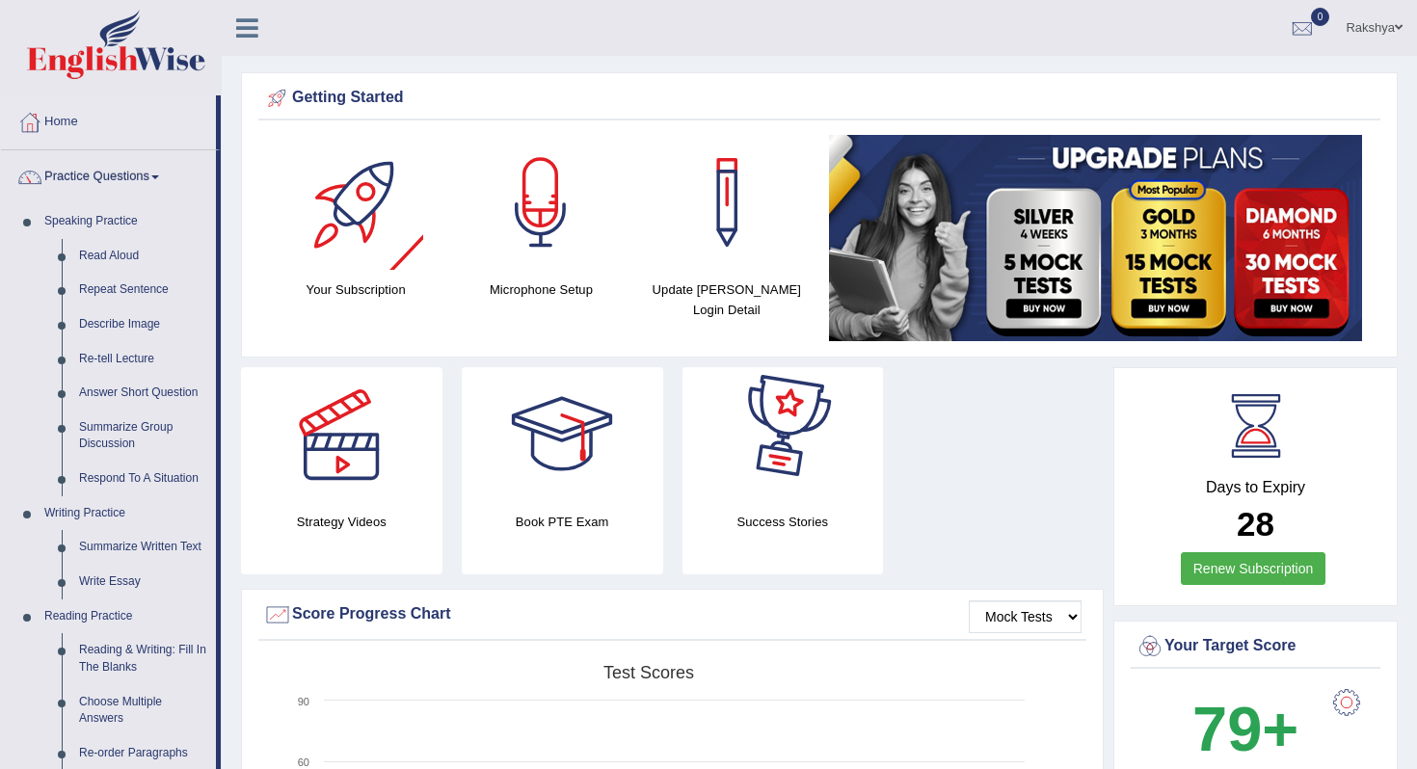
click at [1011, 491] on div "Strategy Videos Book PTE Exam Success Stories" at bounding box center [672, 478] width 882 height 222
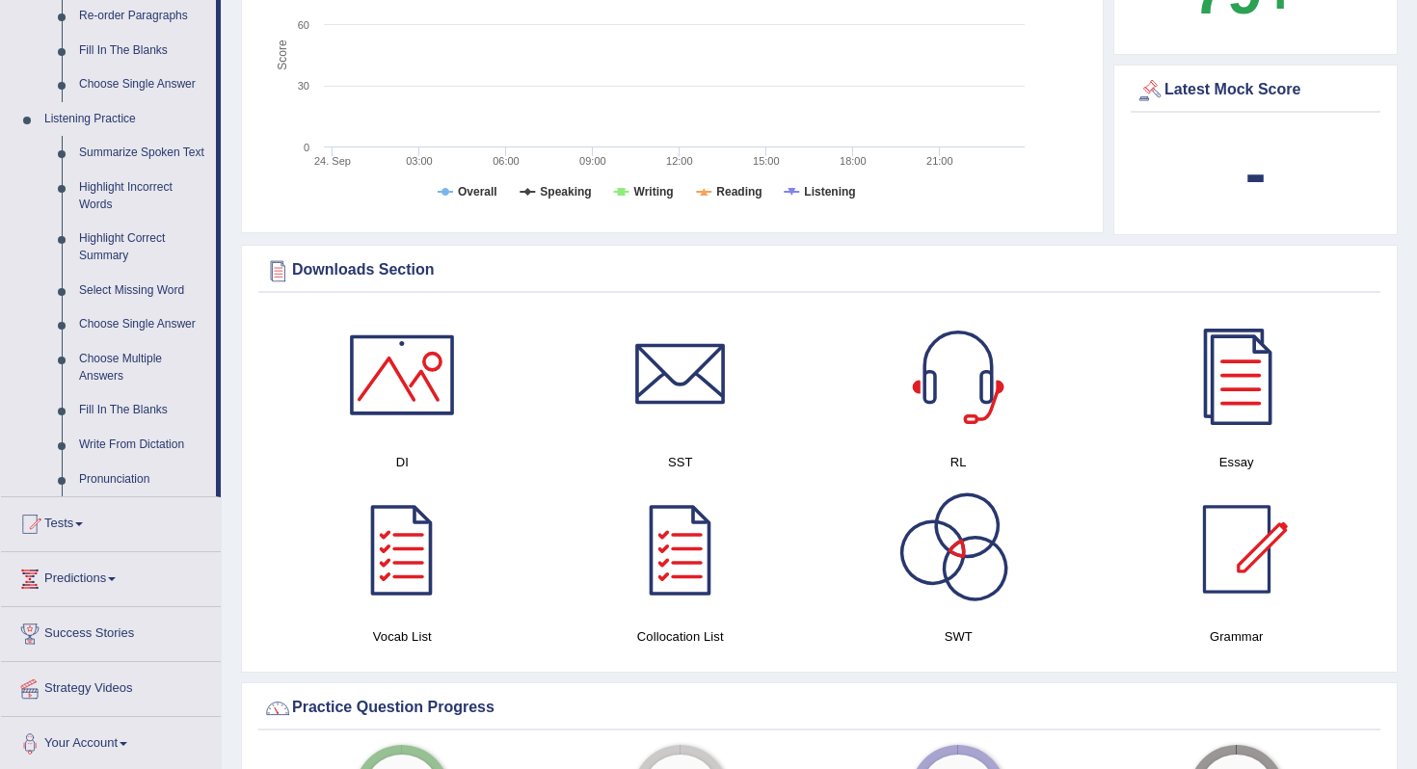
scroll to position [708, 0]
